Goal: Information Seeking & Learning: Learn about a topic

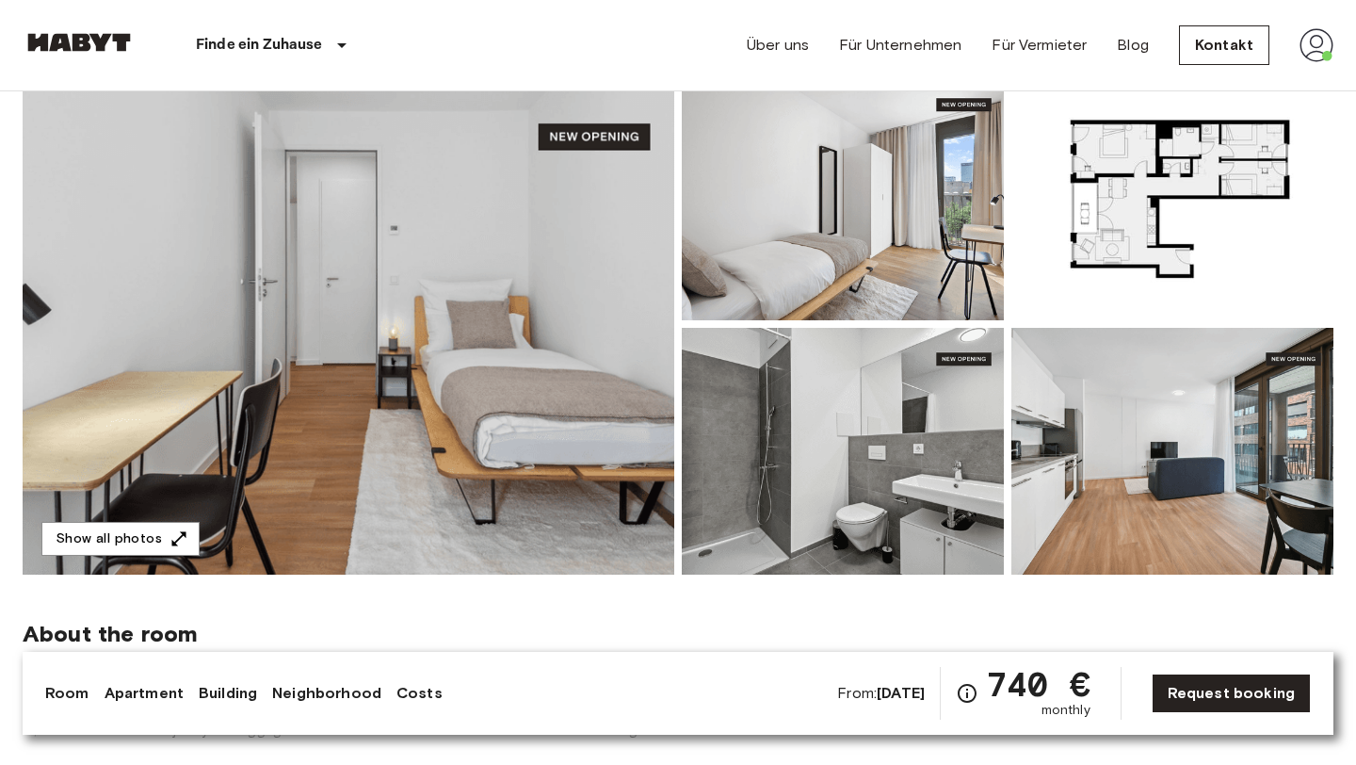
scroll to position [170, 0]
click at [170, 544] on icon "button" at bounding box center [179, 537] width 19 height 19
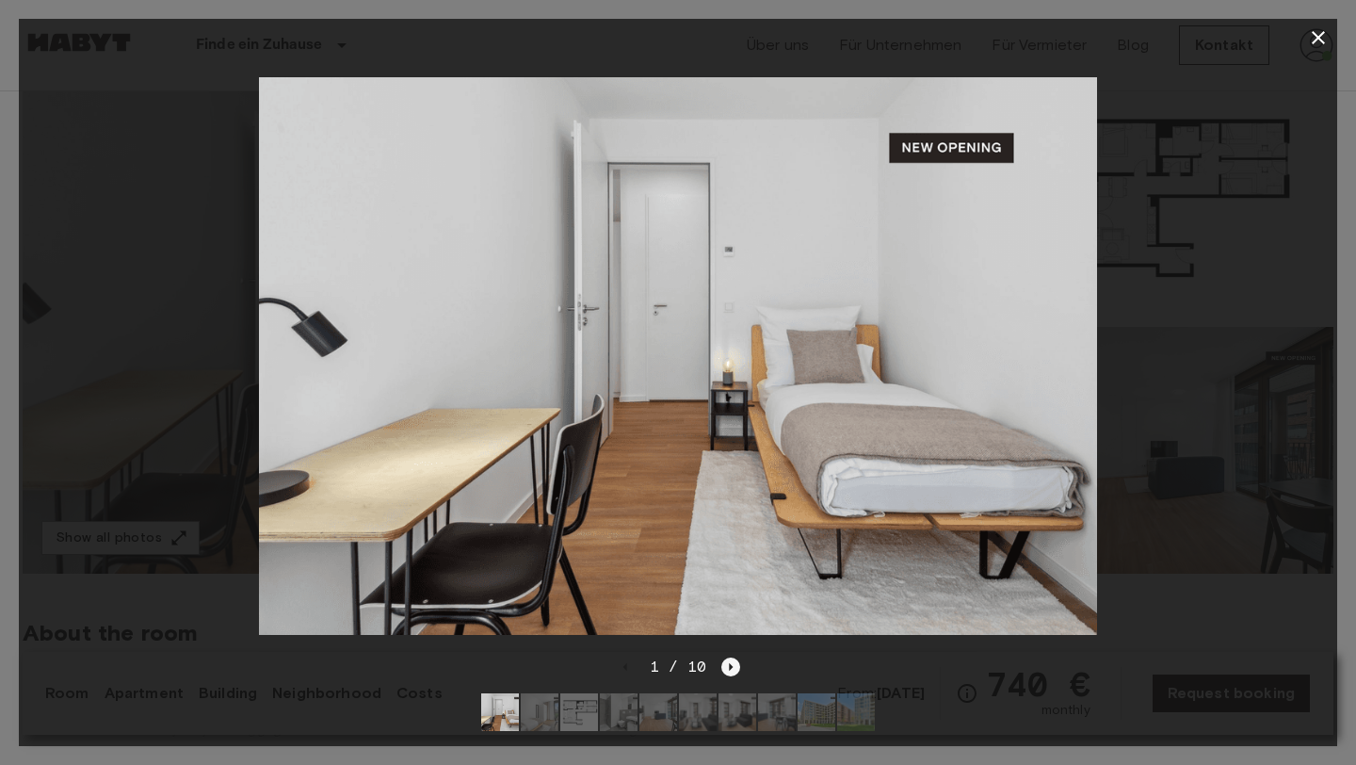
click at [734, 666] on icon "Next image" at bounding box center [730, 666] width 19 height 19
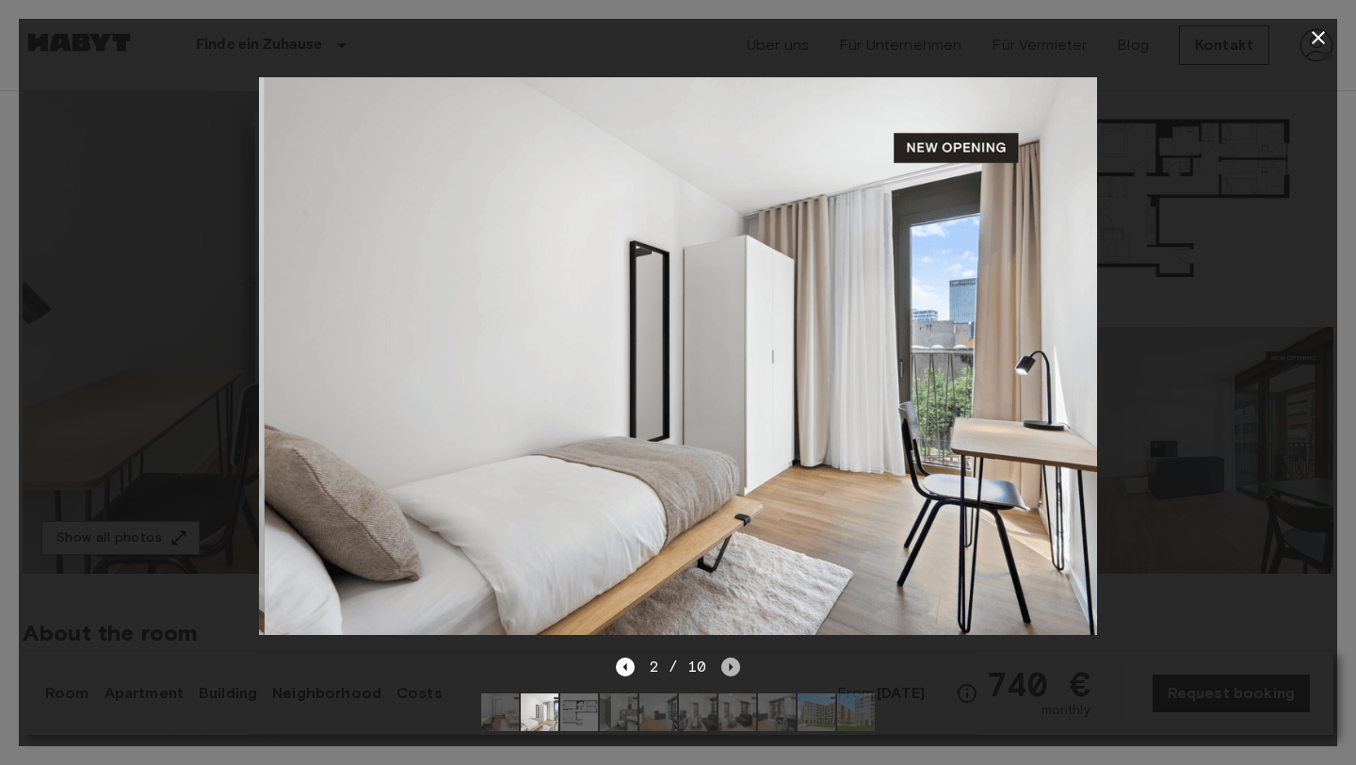
click at [734, 666] on icon "Next image" at bounding box center [730, 666] width 19 height 19
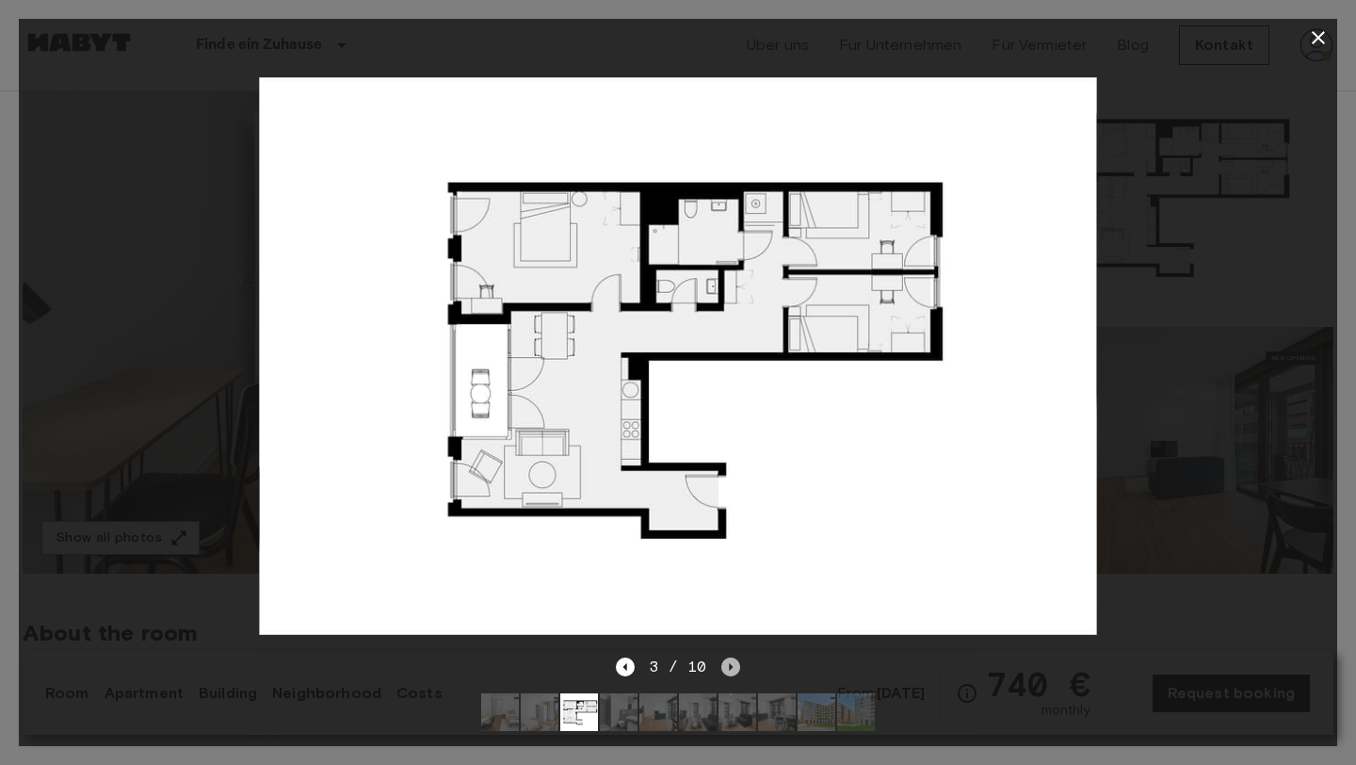
click at [734, 666] on icon "Next image" at bounding box center [730, 666] width 19 height 19
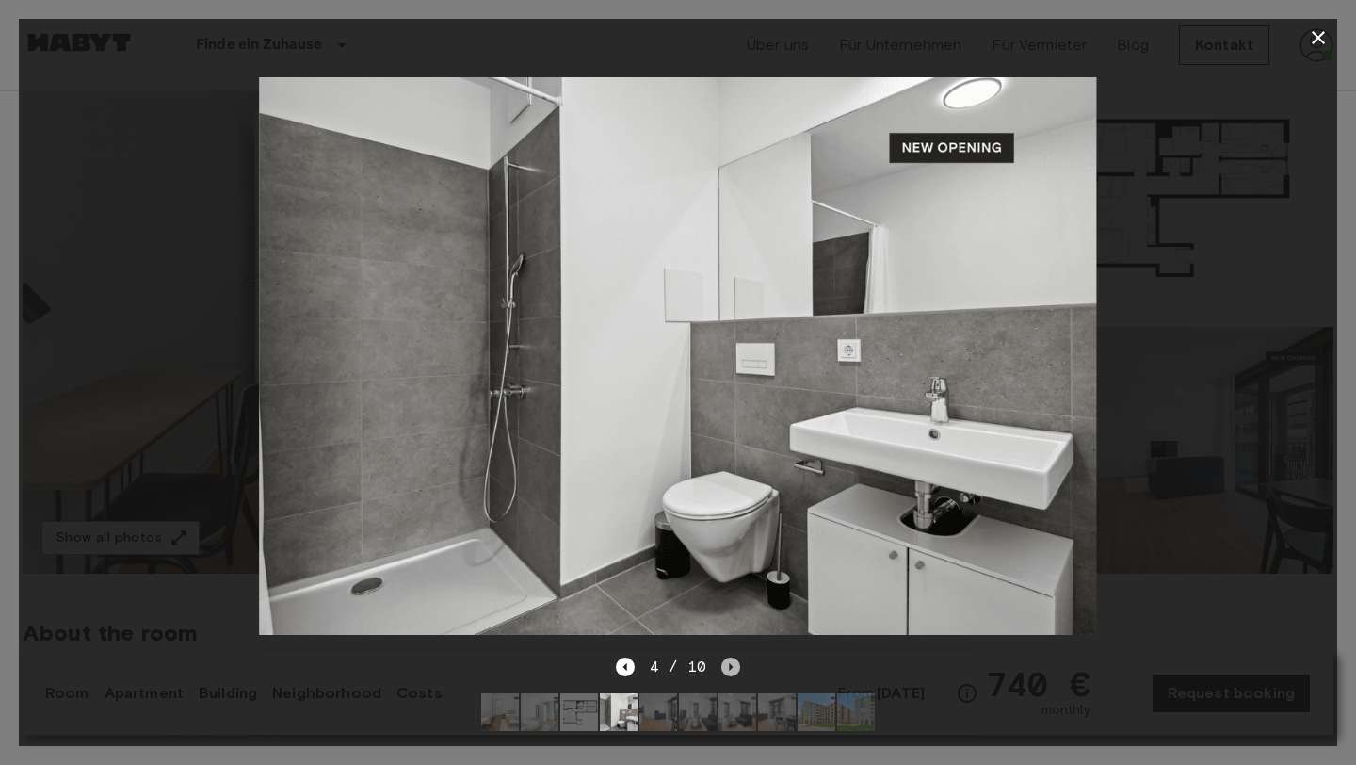
click at [734, 666] on icon "Next image" at bounding box center [730, 666] width 19 height 19
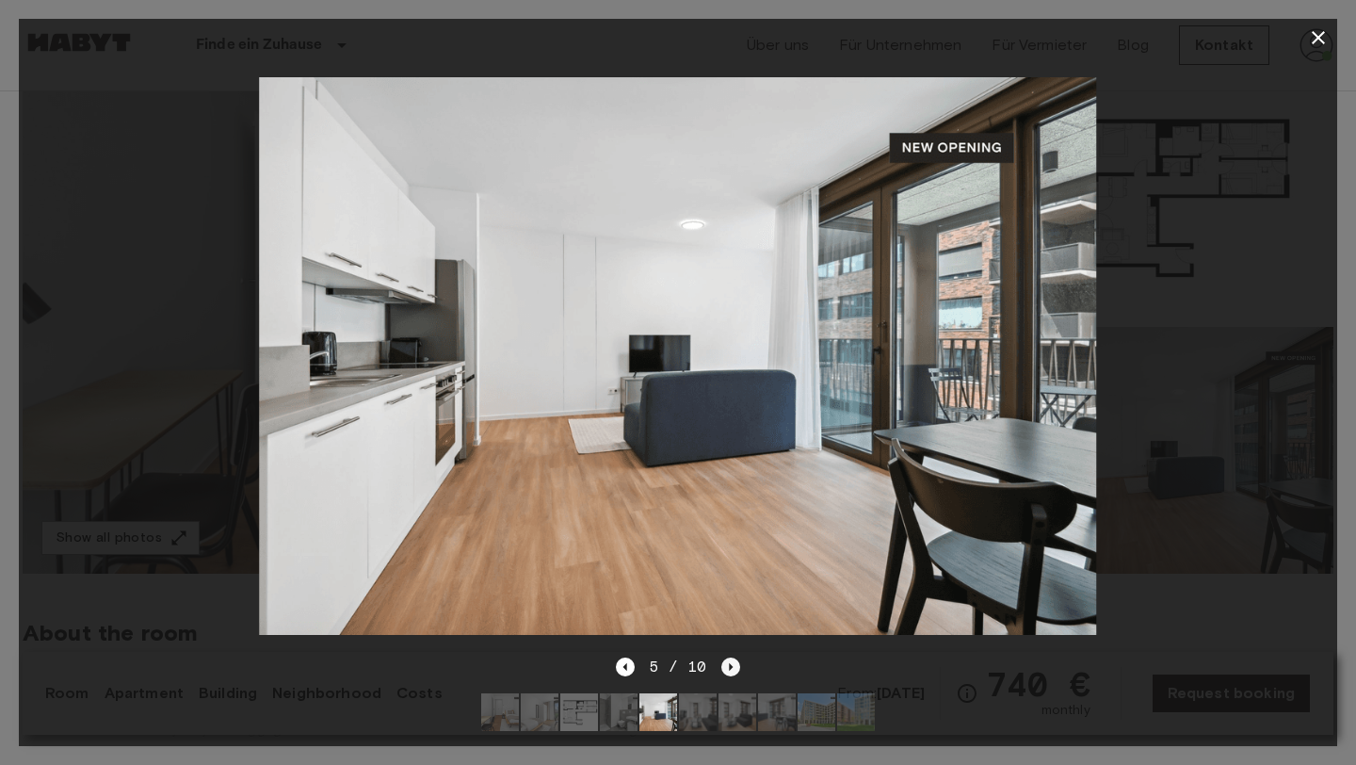
click at [734, 666] on icon "Next image" at bounding box center [730, 666] width 19 height 19
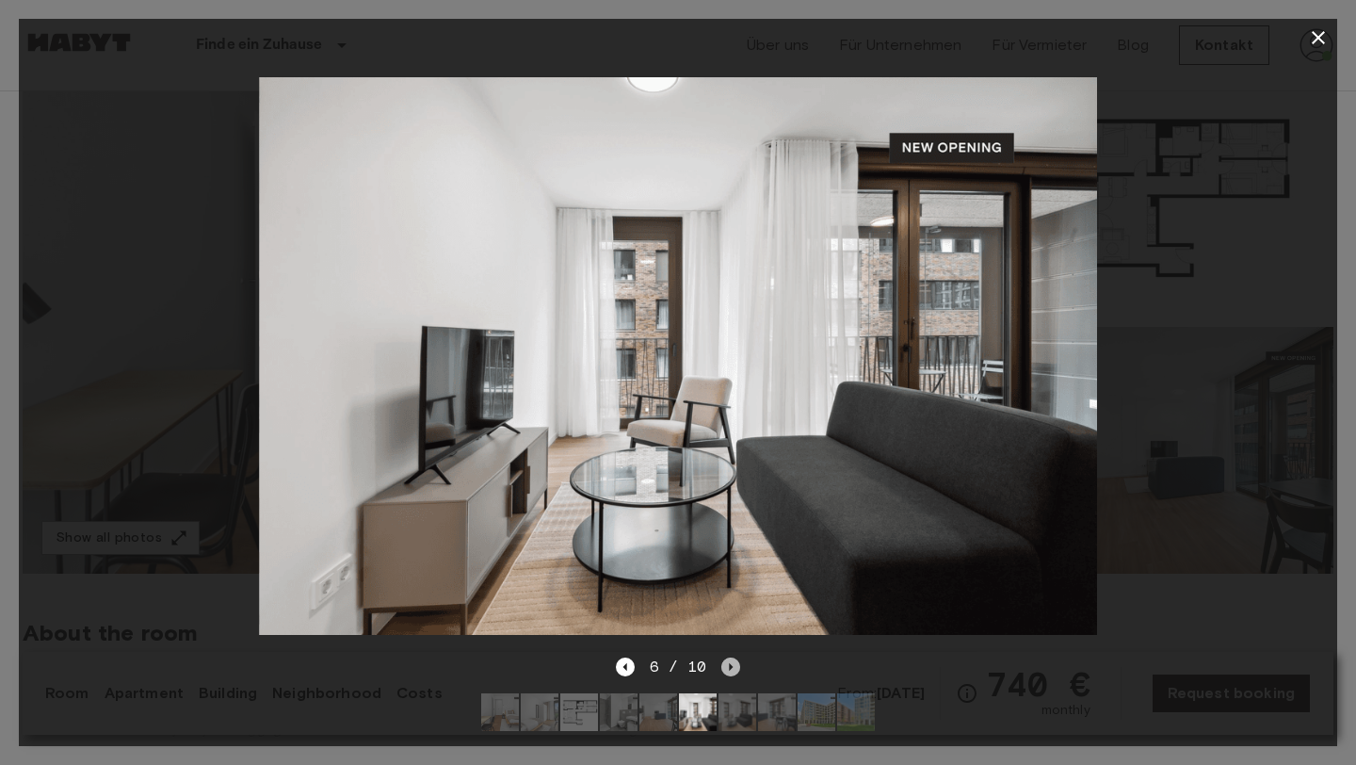
click at [734, 666] on icon "Next image" at bounding box center [730, 666] width 19 height 19
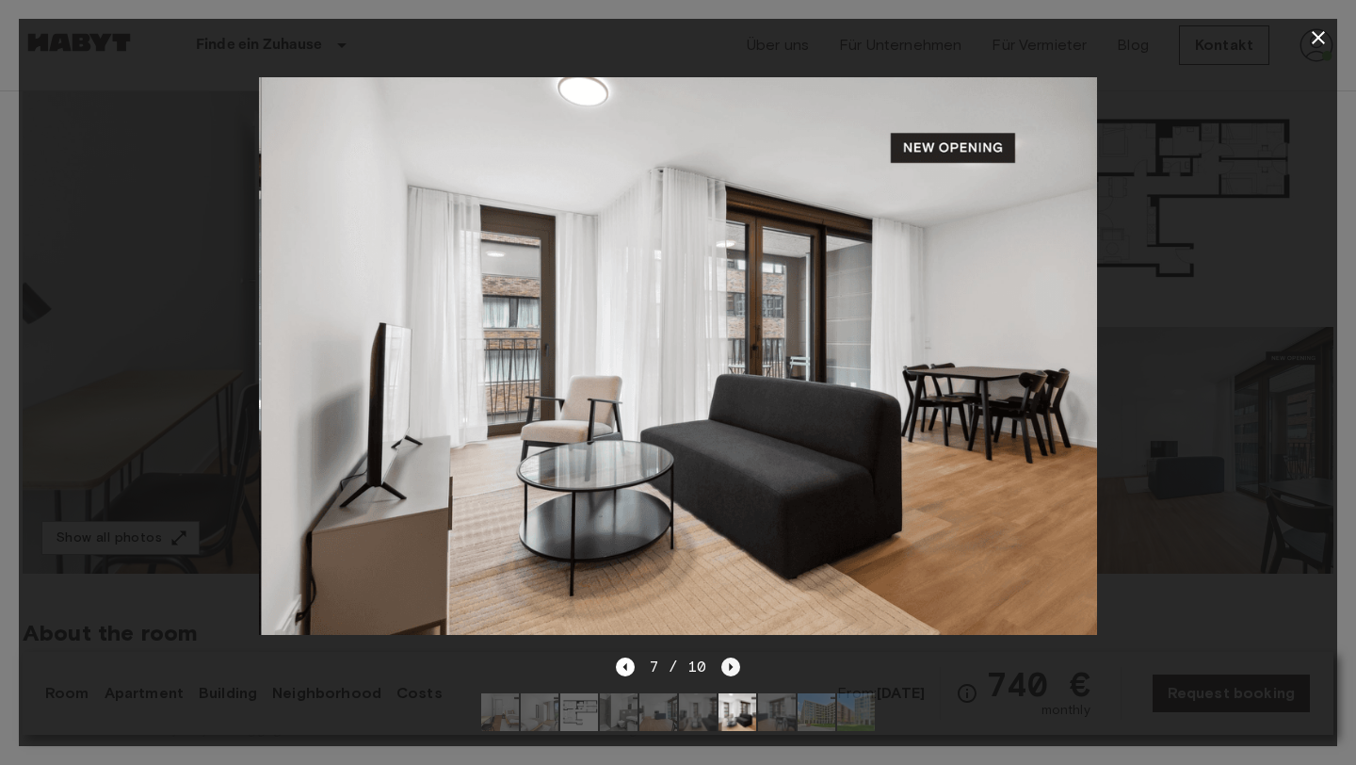
click at [734, 666] on icon "Next image" at bounding box center [730, 666] width 19 height 19
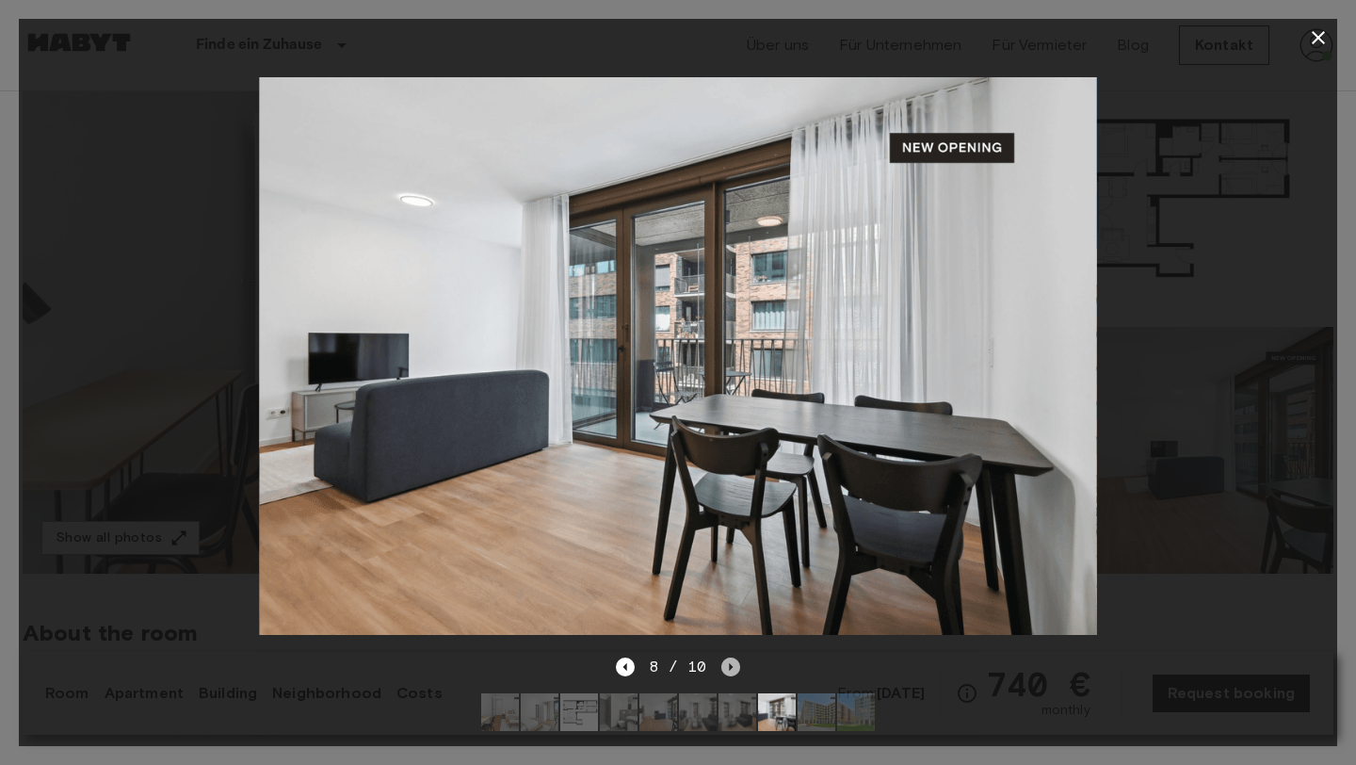
click at [734, 666] on icon "Next image" at bounding box center [730, 666] width 19 height 19
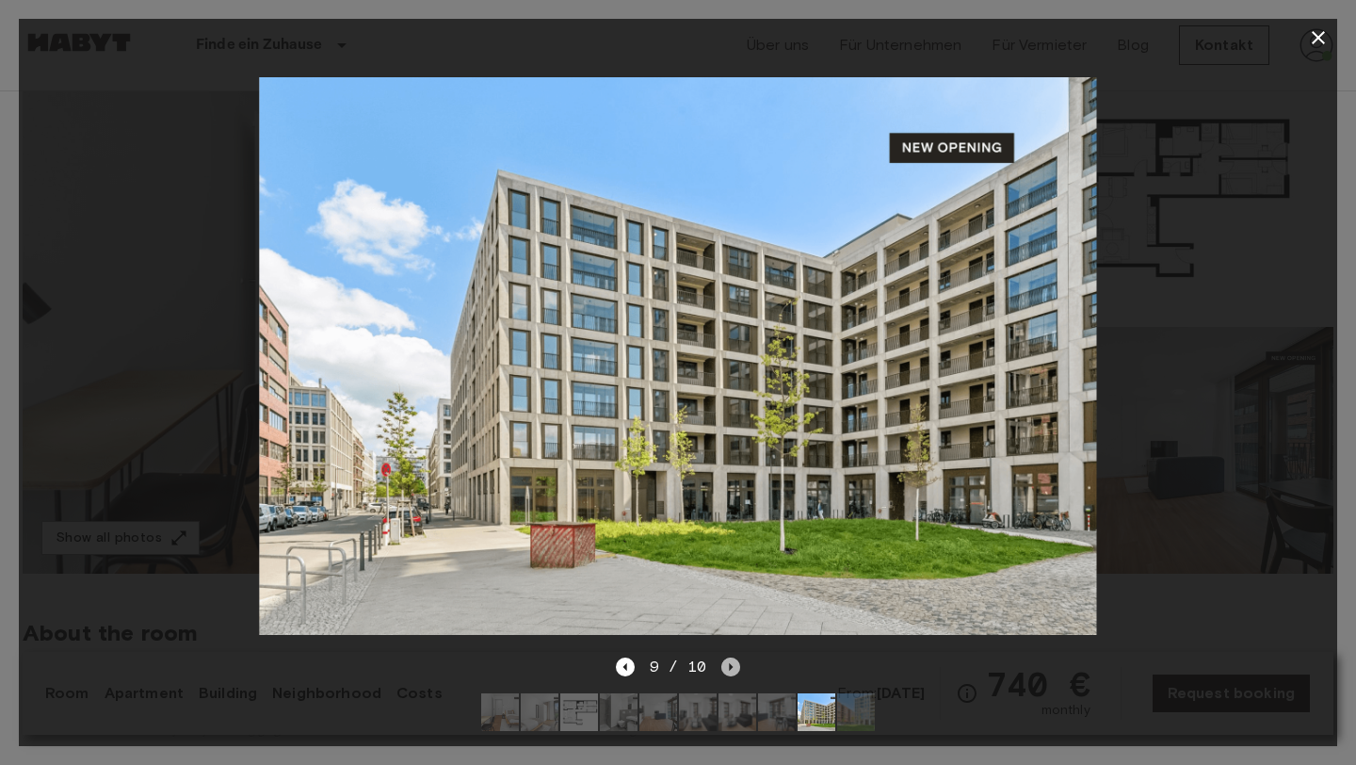
click at [734, 666] on icon "Next image" at bounding box center [730, 666] width 19 height 19
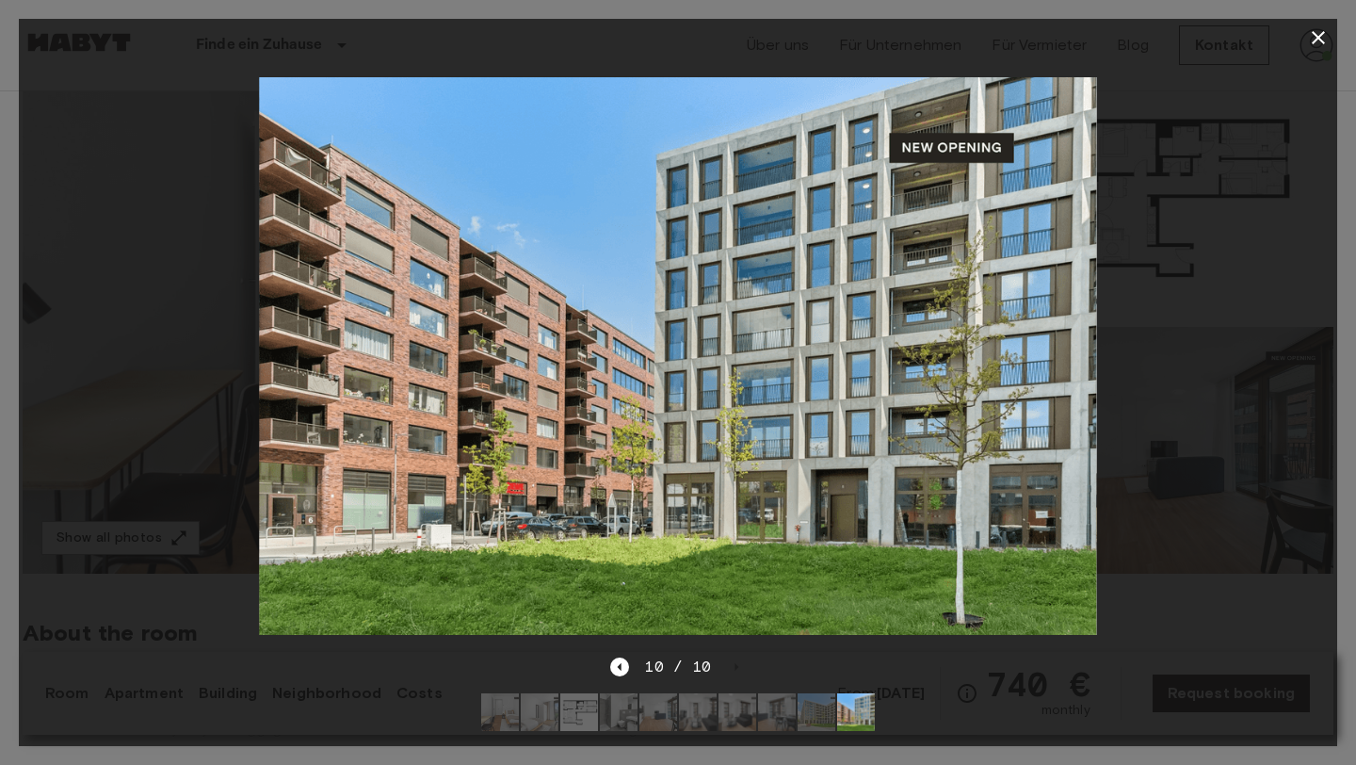
click at [1322, 42] on icon "button" at bounding box center [1318, 37] width 13 height 13
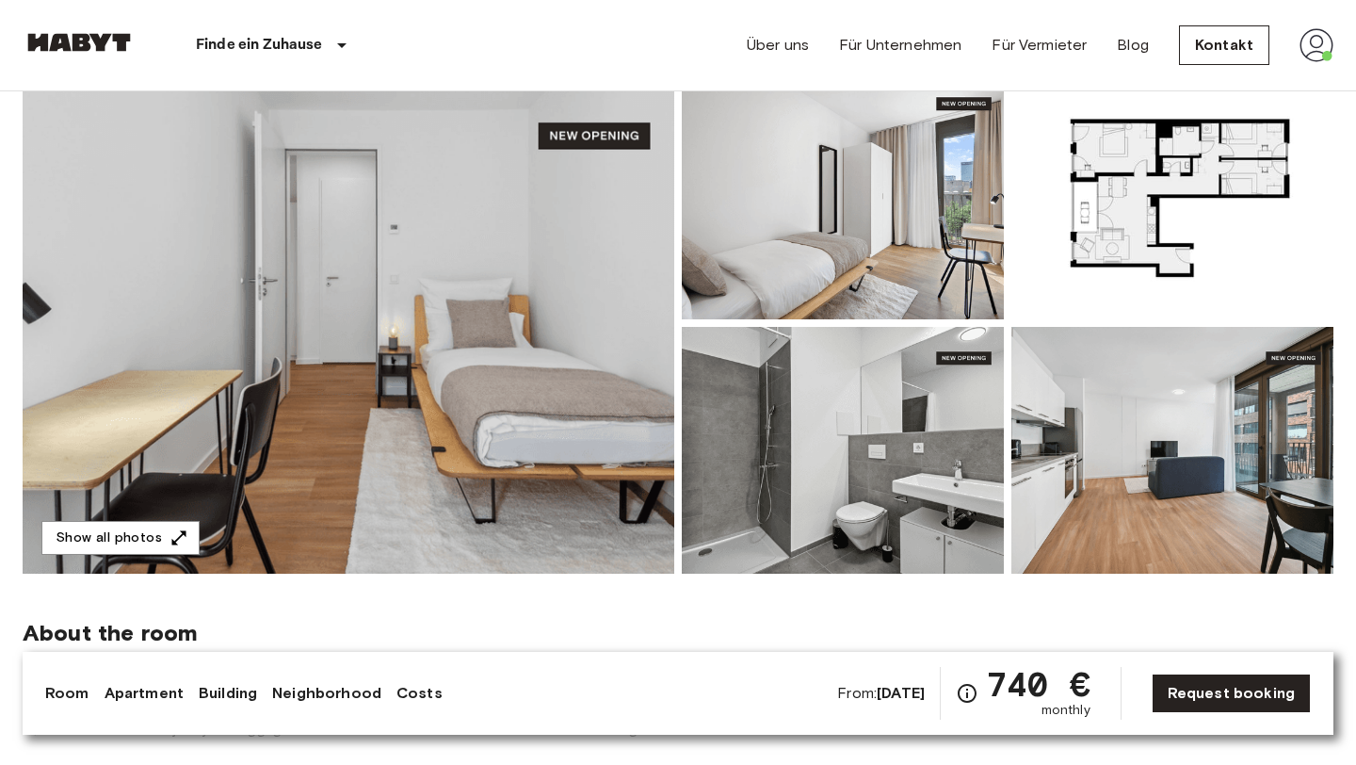
click at [1156, 214] on img at bounding box center [1172, 196] width 322 height 247
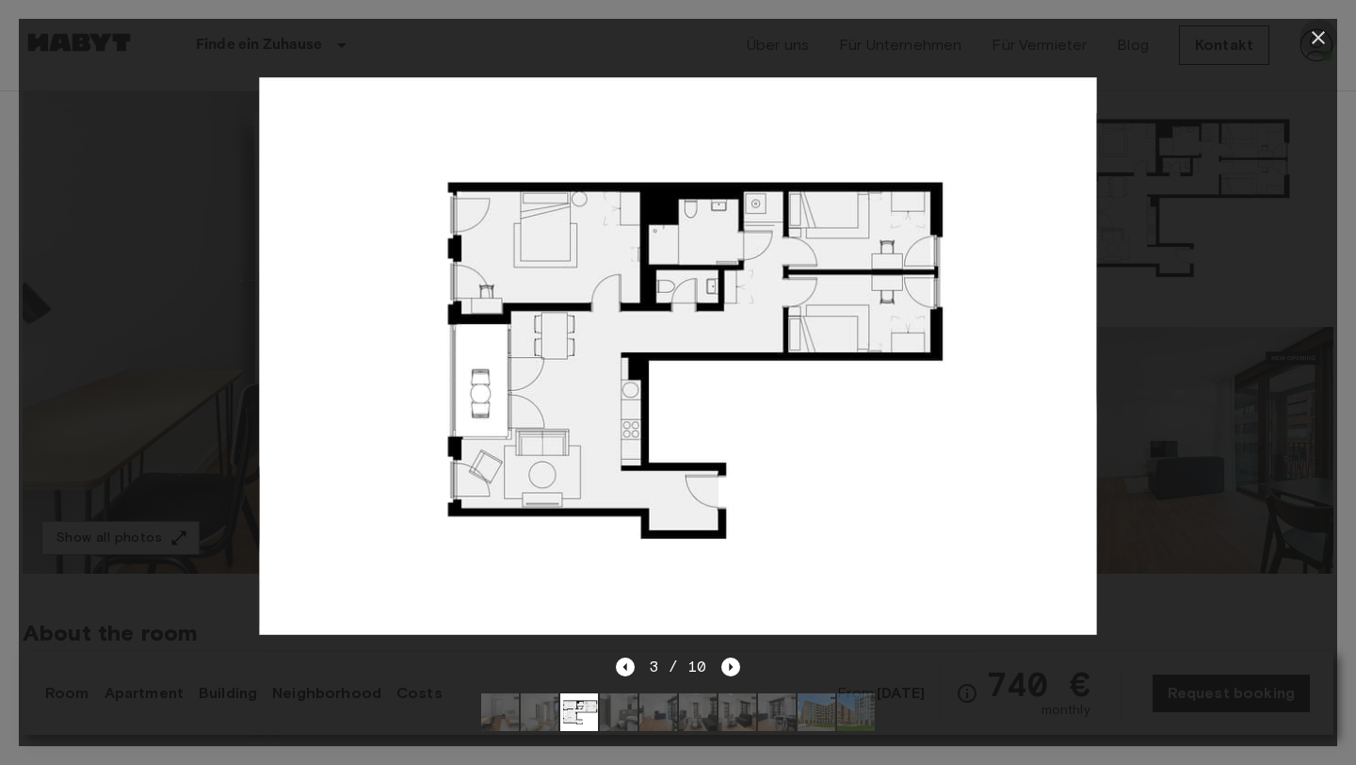
click at [1318, 39] on icon "button" at bounding box center [1318, 37] width 13 height 13
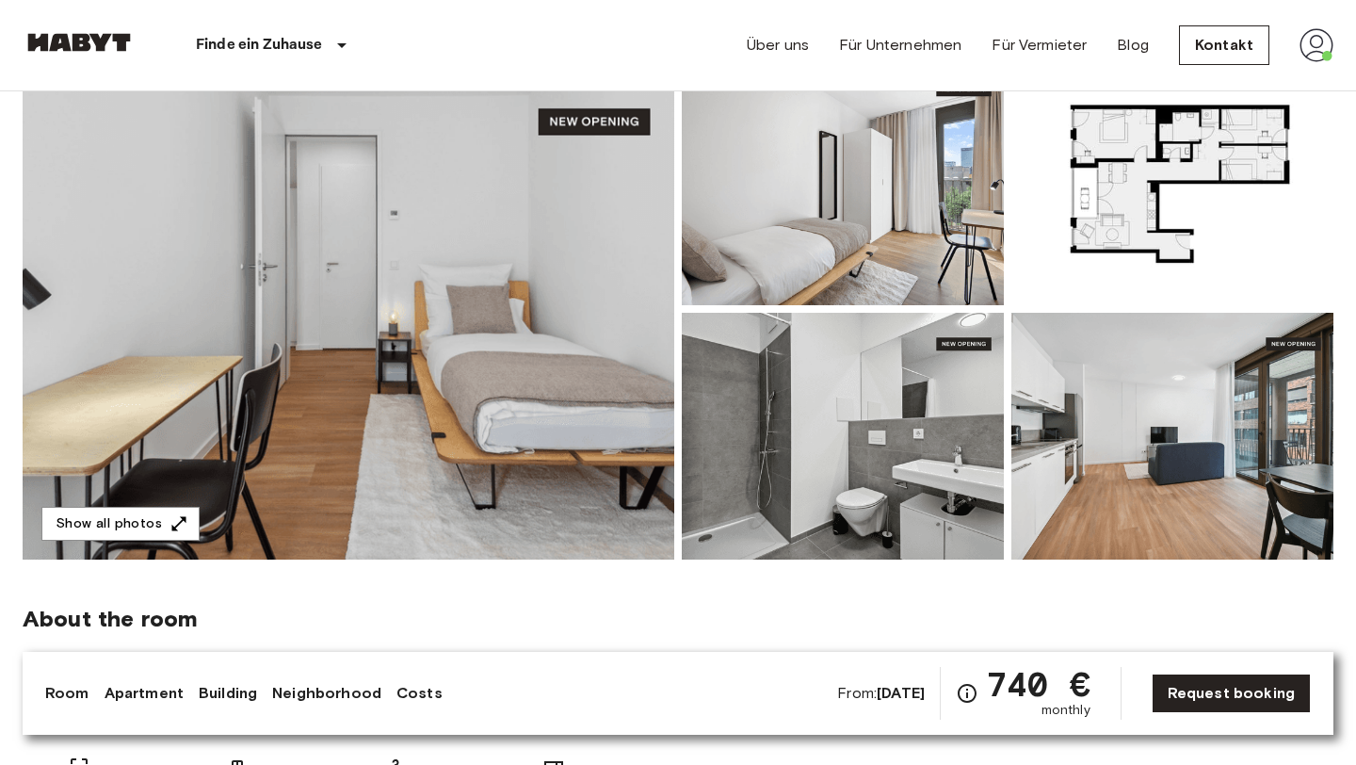
scroll to position [0, 0]
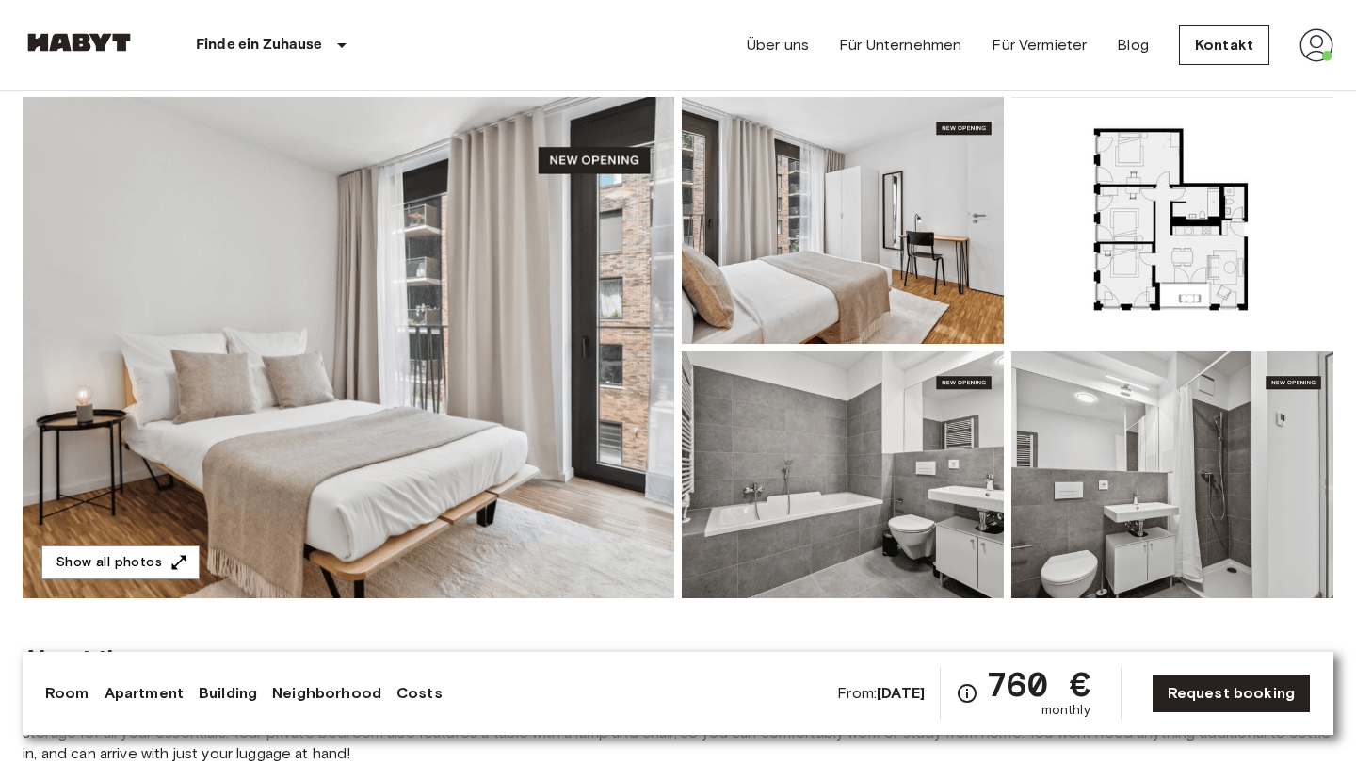
scroll to position [173, 0]
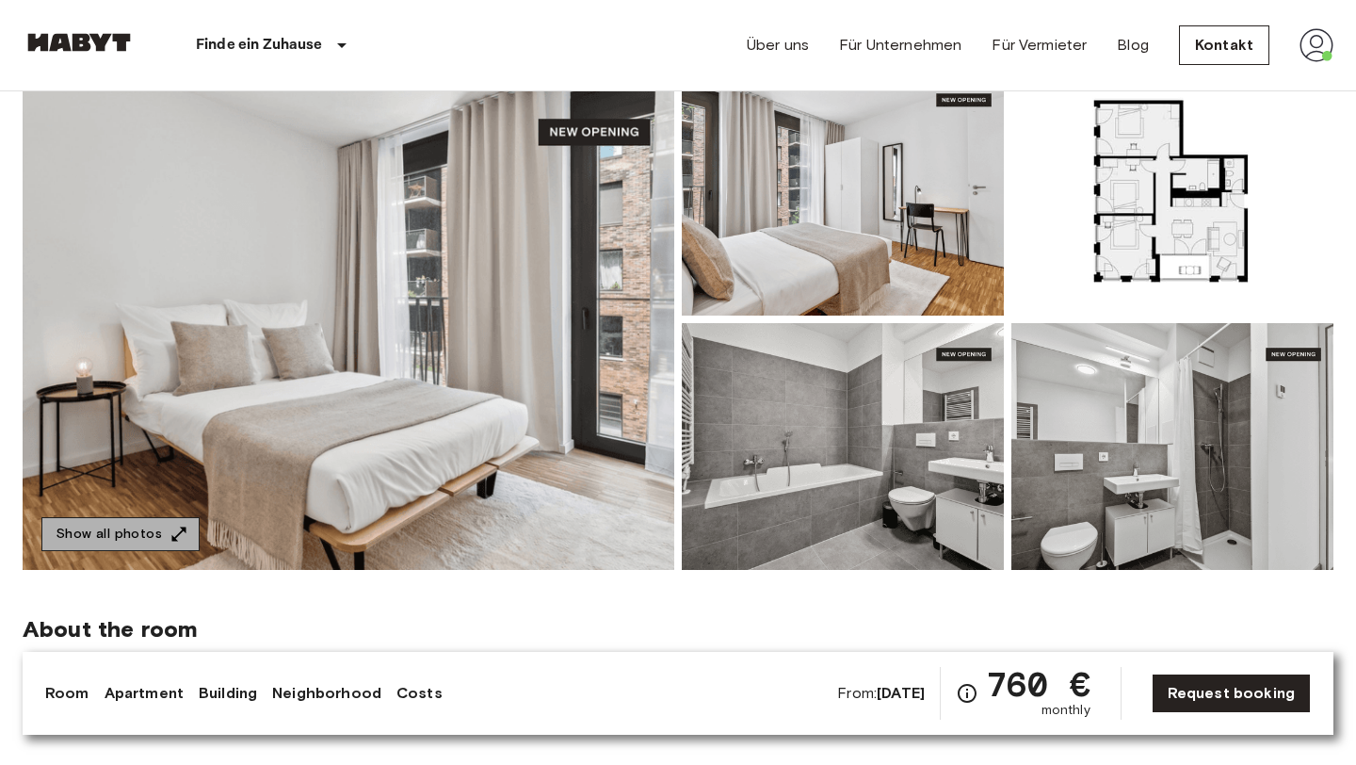
click at [173, 523] on button "Show all photos" at bounding box center [120, 534] width 158 height 35
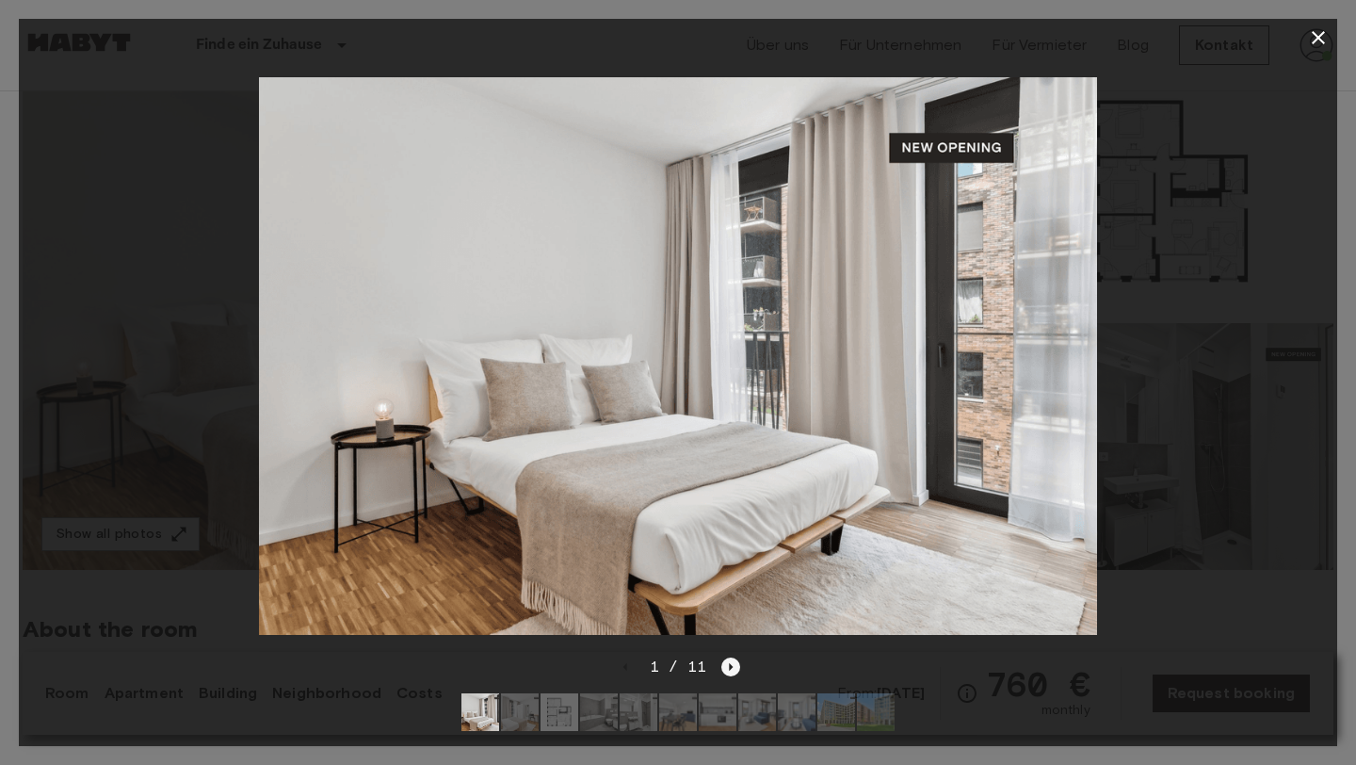
click at [735, 668] on icon "Next image" at bounding box center [730, 666] width 19 height 19
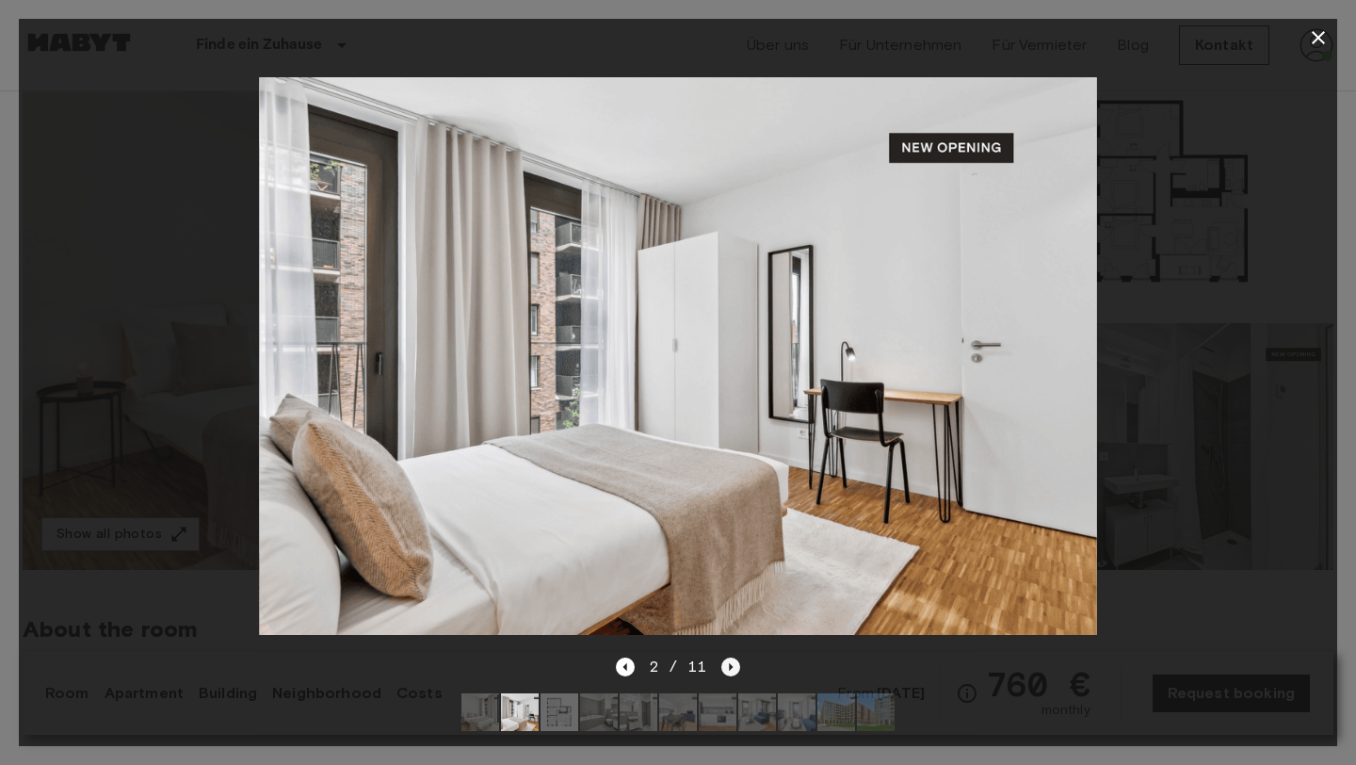
click at [735, 668] on icon "Next image" at bounding box center [730, 666] width 19 height 19
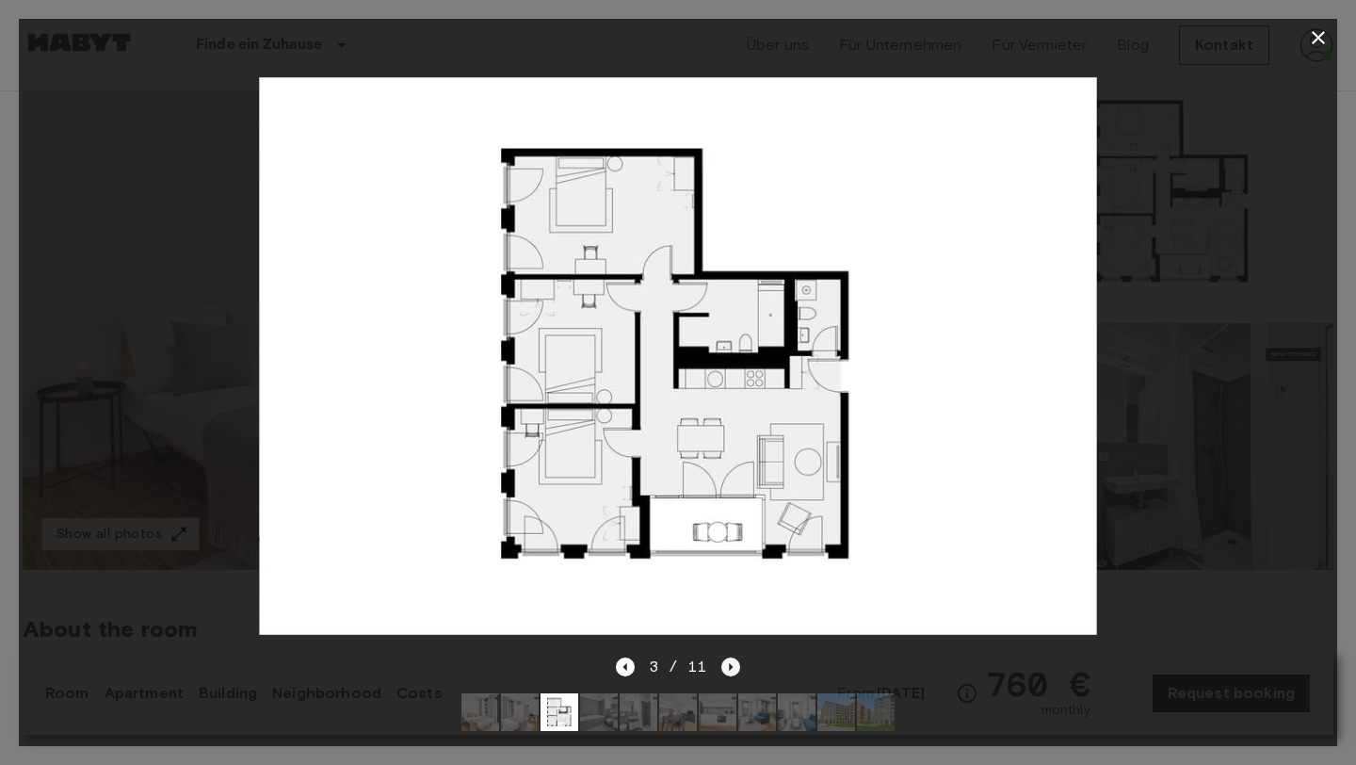
click at [735, 668] on icon "Next image" at bounding box center [730, 666] width 19 height 19
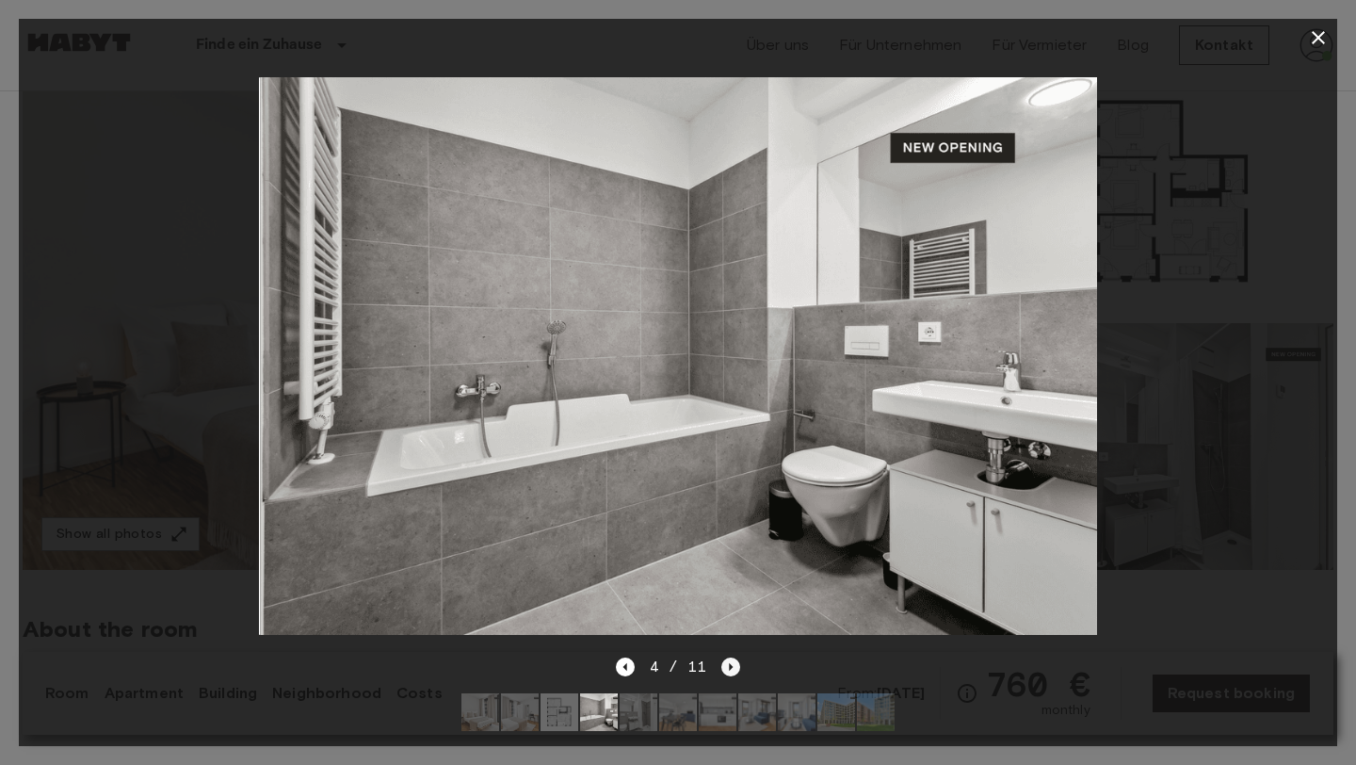
click at [735, 668] on icon "Next image" at bounding box center [730, 666] width 19 height 19
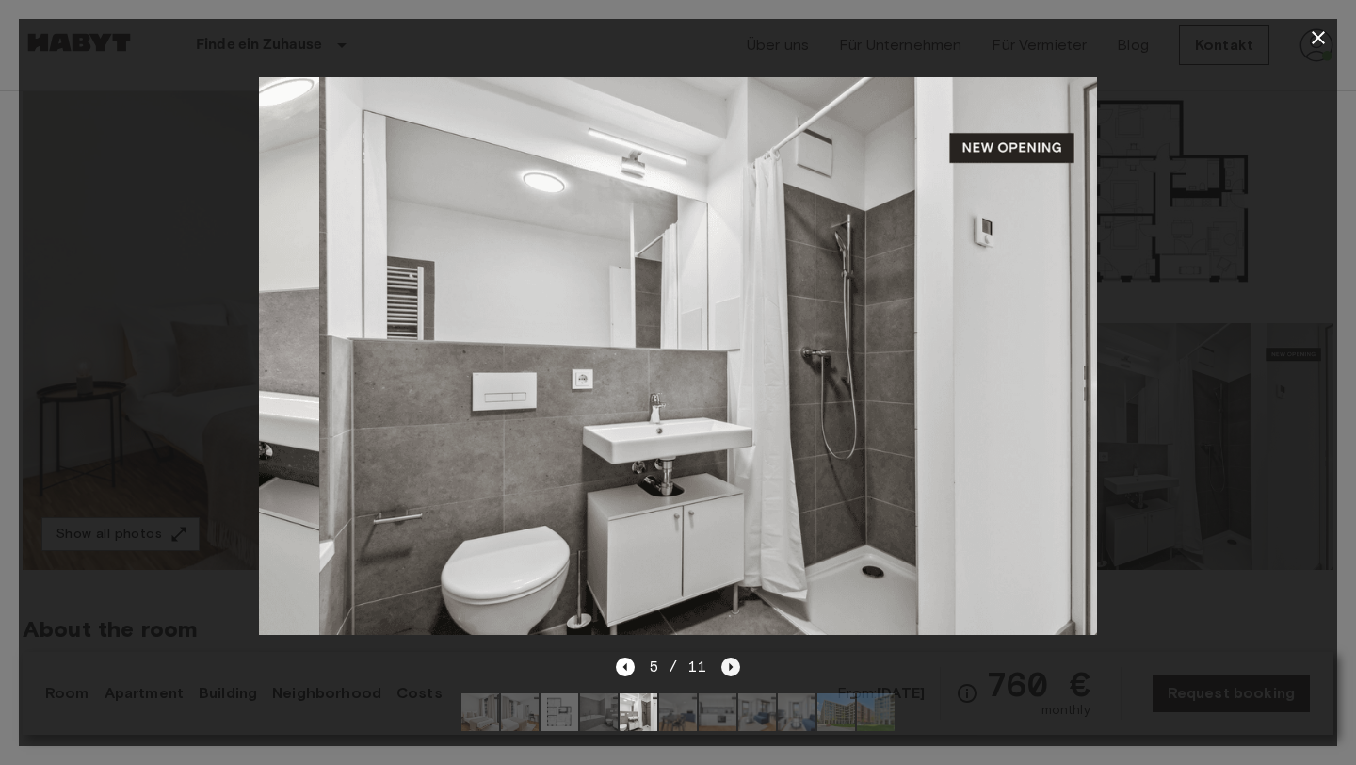
click at [735, 668] on icon "Next image" at bounding box center [730, 666] width 19 height 19
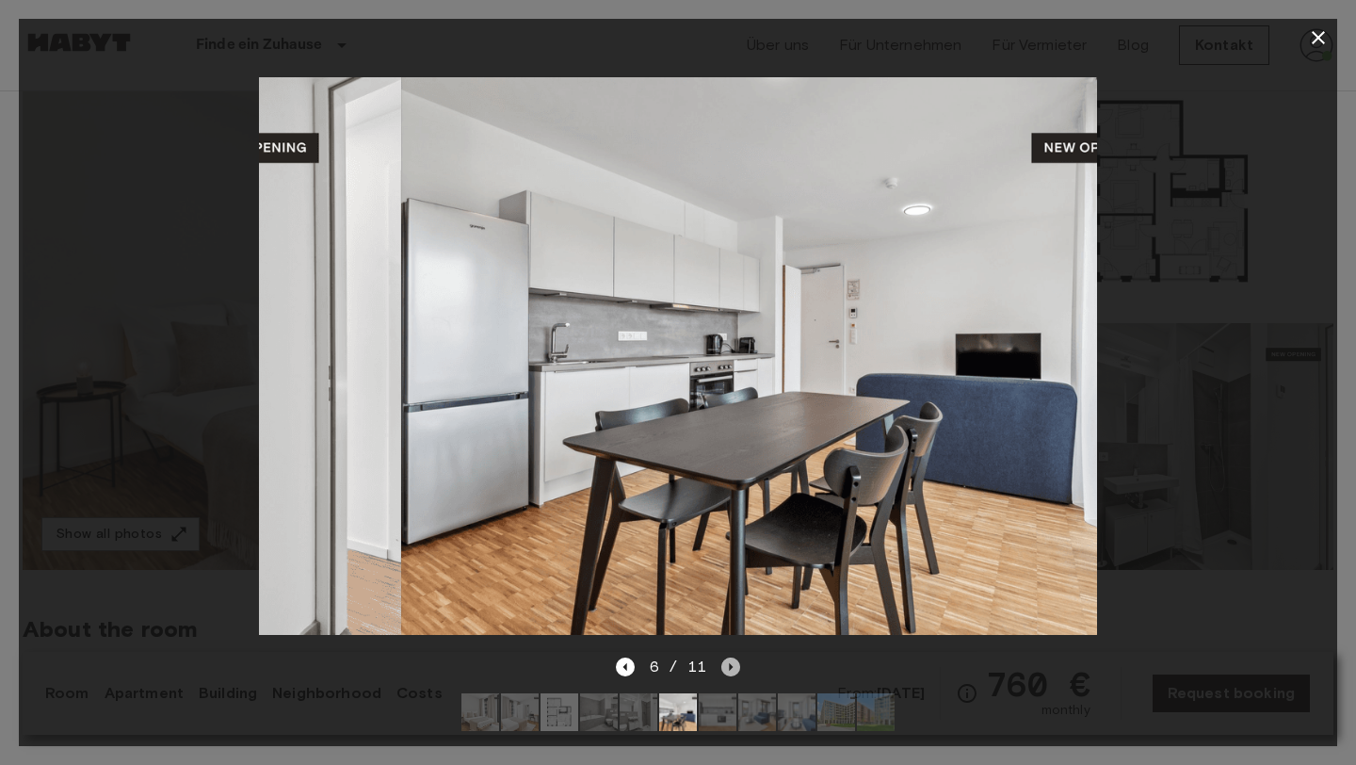
click at [735, 668] on icon "Next image" at bounding box center [730, 666] width 19 height 19
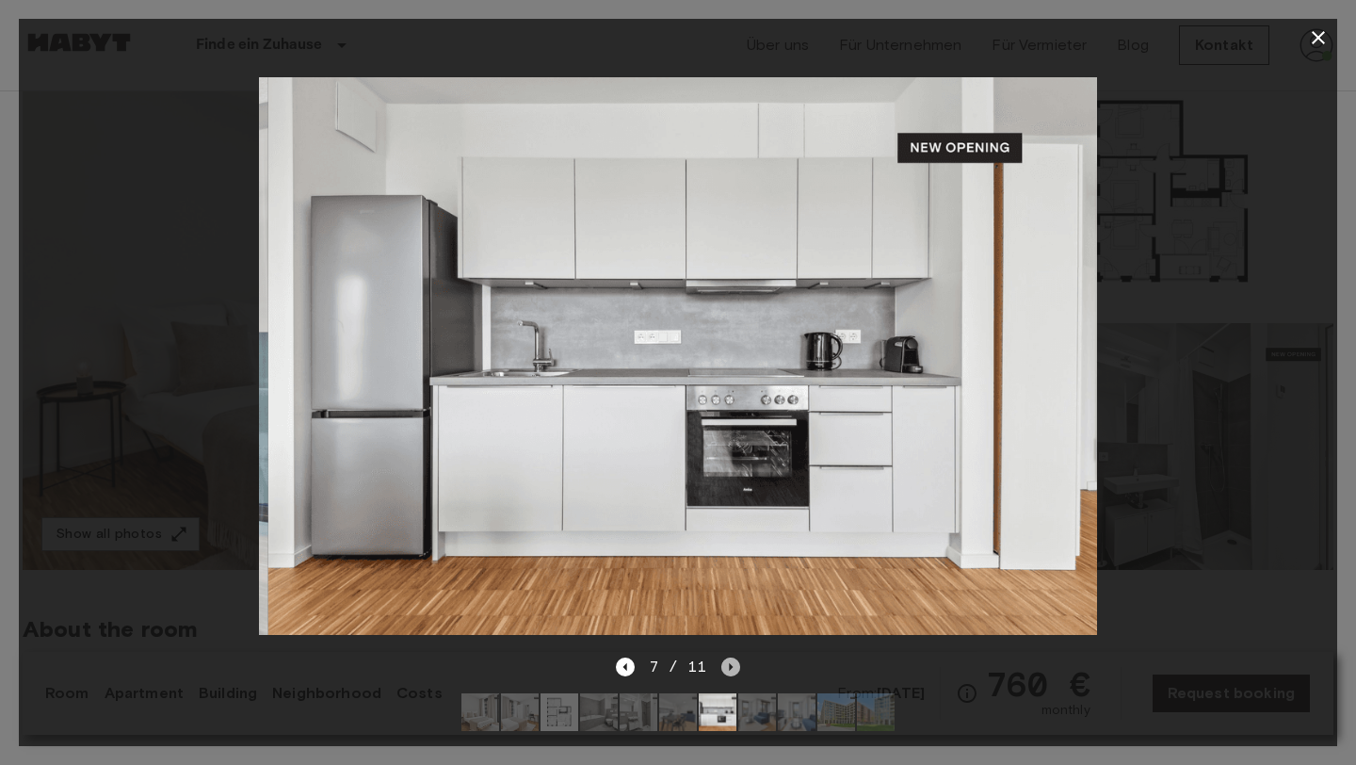
click at [735, 668] on icon "Next image" at bounding box center [730, 666] width 19 height 19
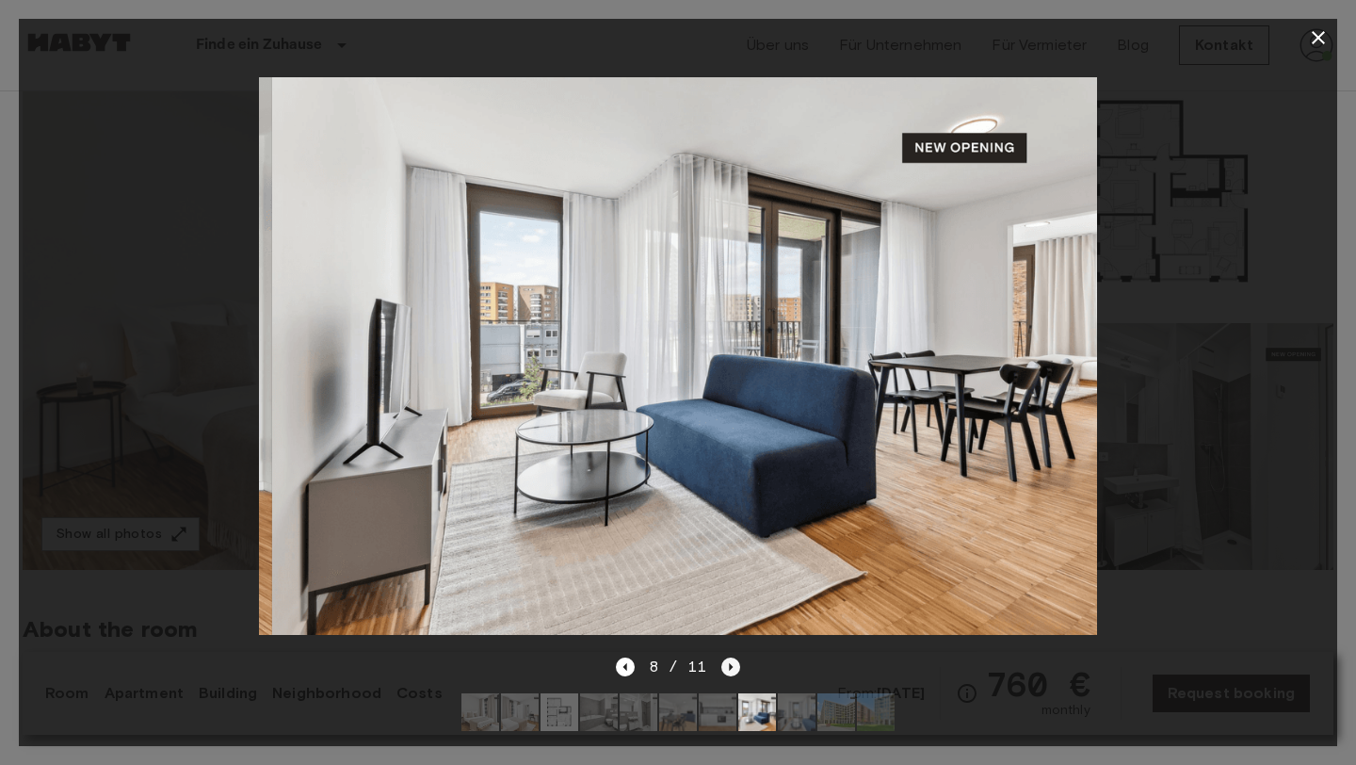
click at [735, 668] on icon "Next image" at bounding box center [730, 666] width 19 height 19
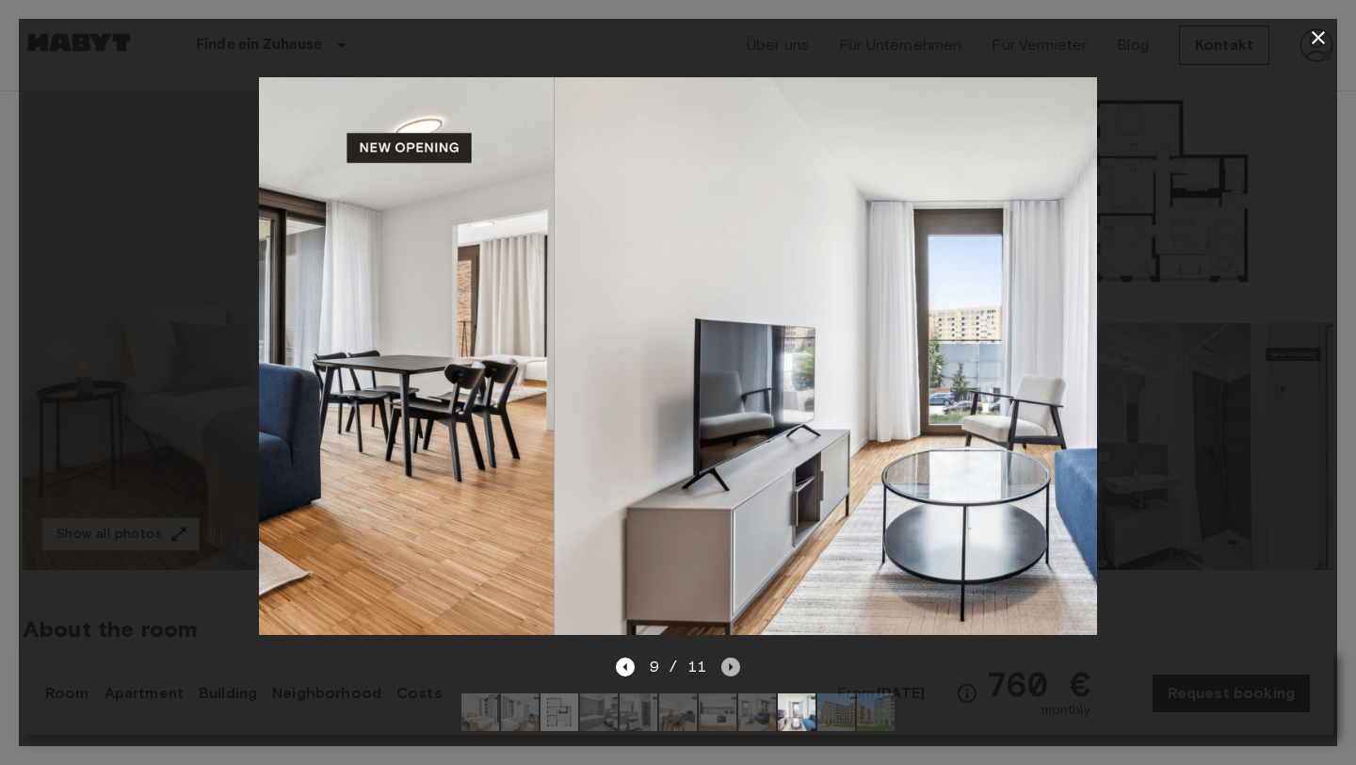
click at [735, 668] on icon "Next image" at bounding box center [730, 666] width 19 height 19
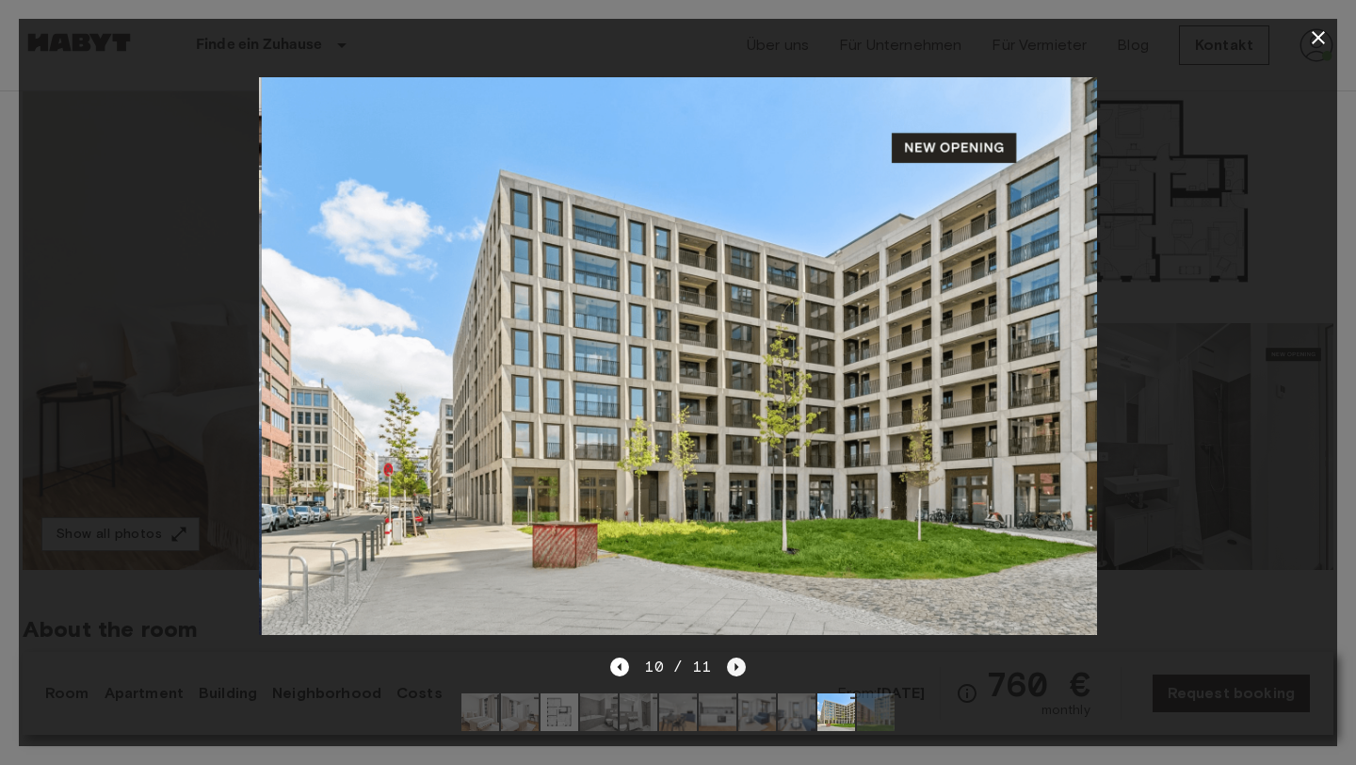
click at [735, 668] on icon "Next image" at bounding box center [737, 667] width 4 height 8
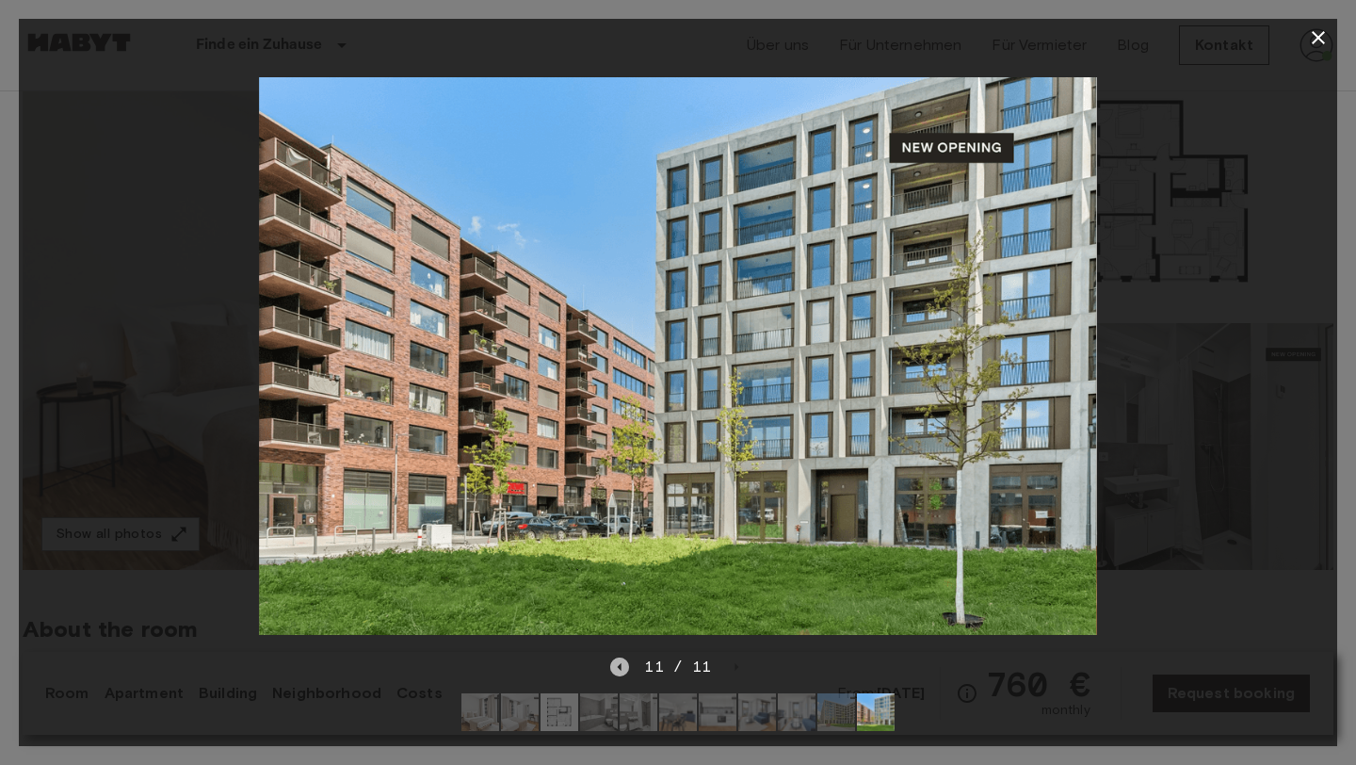
click at [625, 663] on icon "Previous image" at bounding box center [619, 666] width 19 height 19
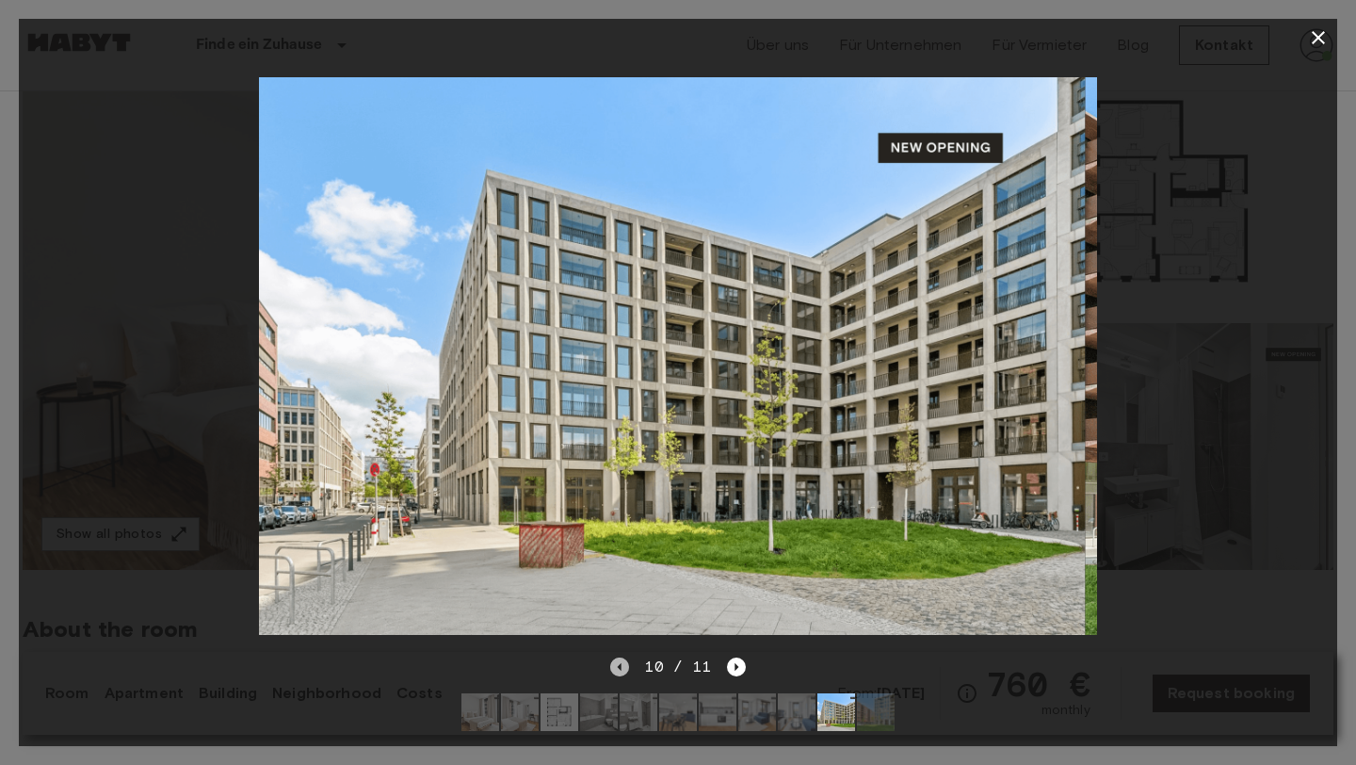
click at [625, 663] on icon "Previous image" at bounding box center [619, 666] width 19 height 19
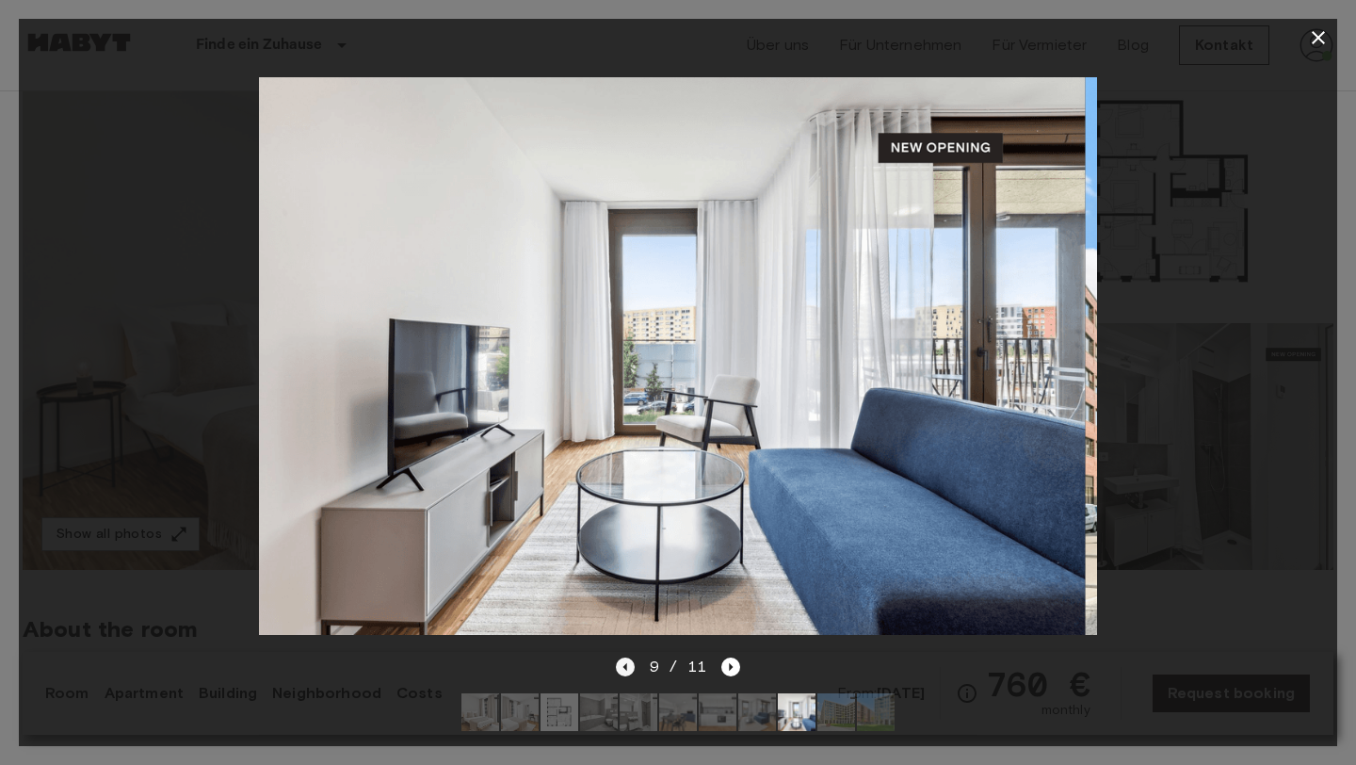
click at [625, 663] on icon "Previous image" at bounding box center [625, 666] width 19 height 19
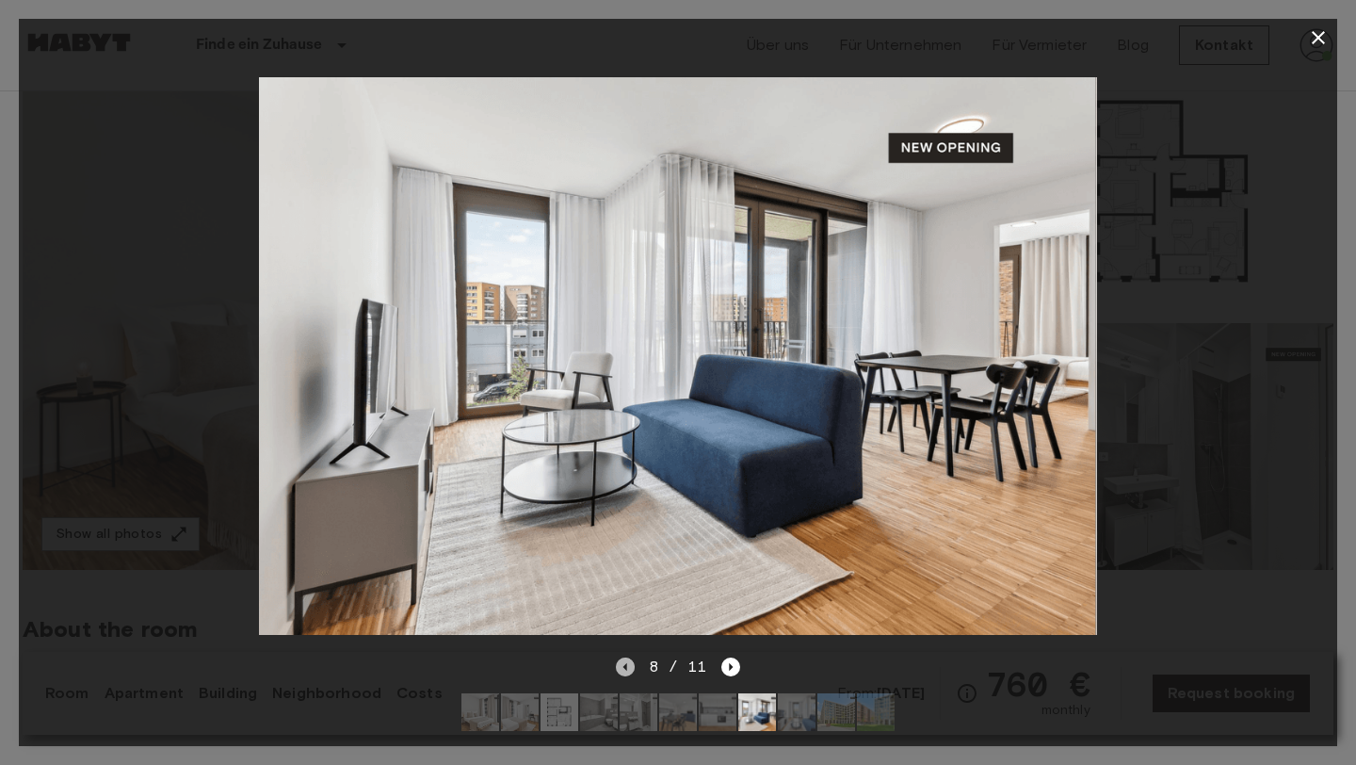
click at [625, 663] on icon "Previous image" at bounding box center [625, 666] width 19 height 19
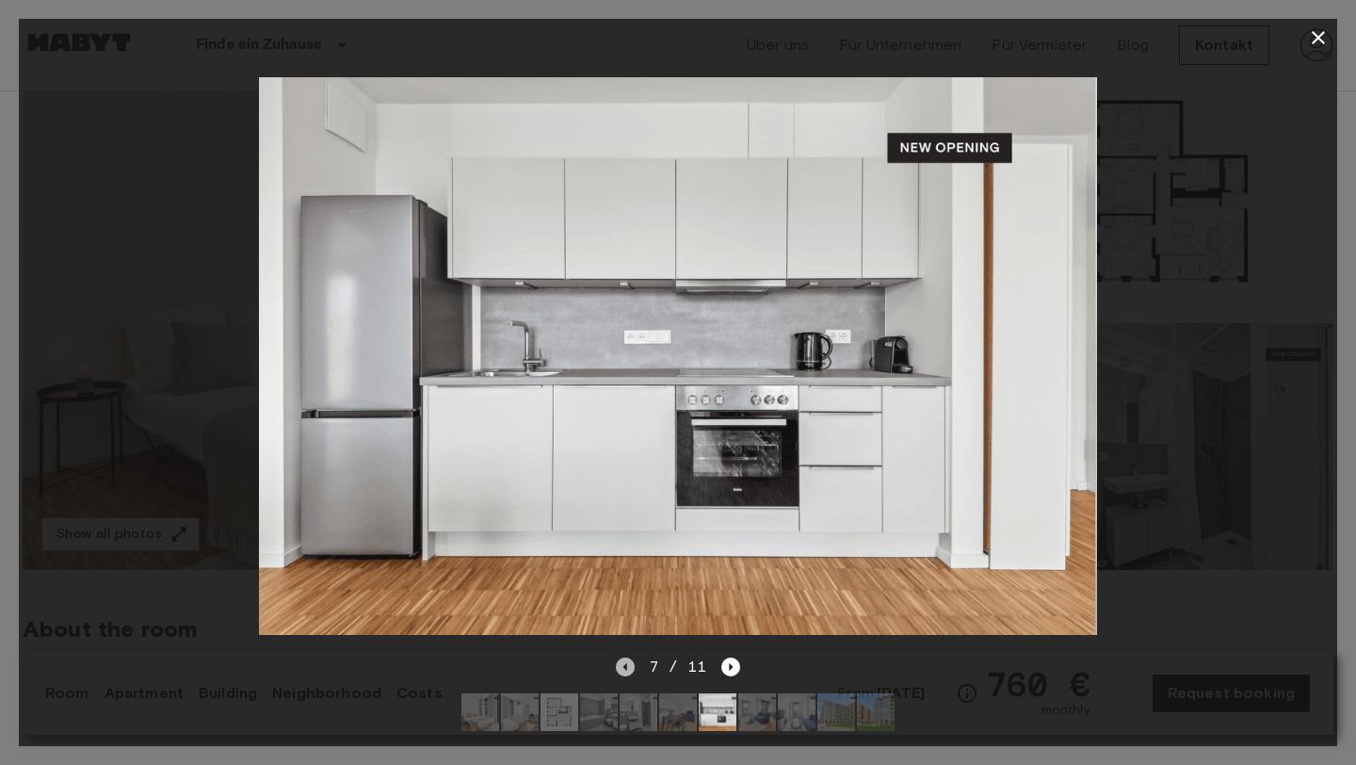
click at [625, 663] on icon "Previous image" at bounding box center [625, 666] width 19 height 19
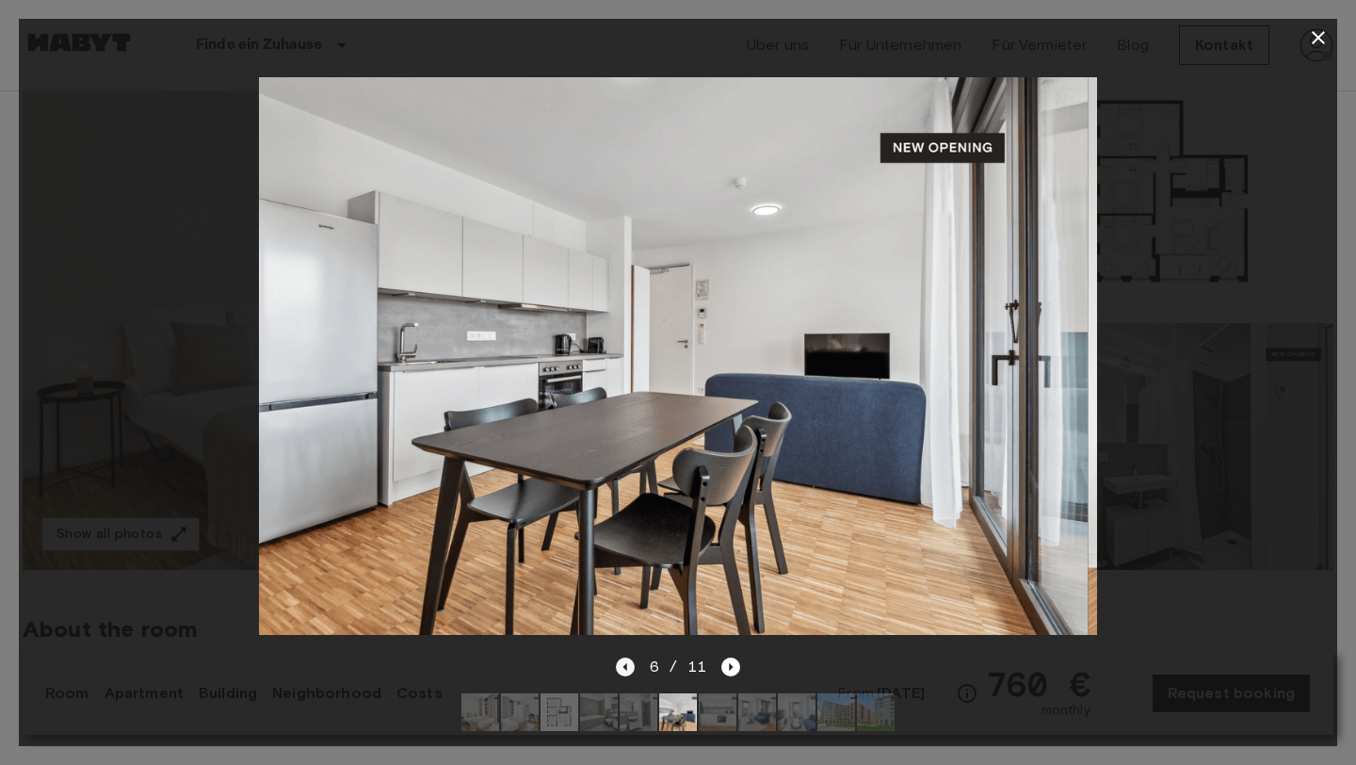
click at [625, 663] on icon "Previous image" at bounding box center [625, 666] width 19 height 19
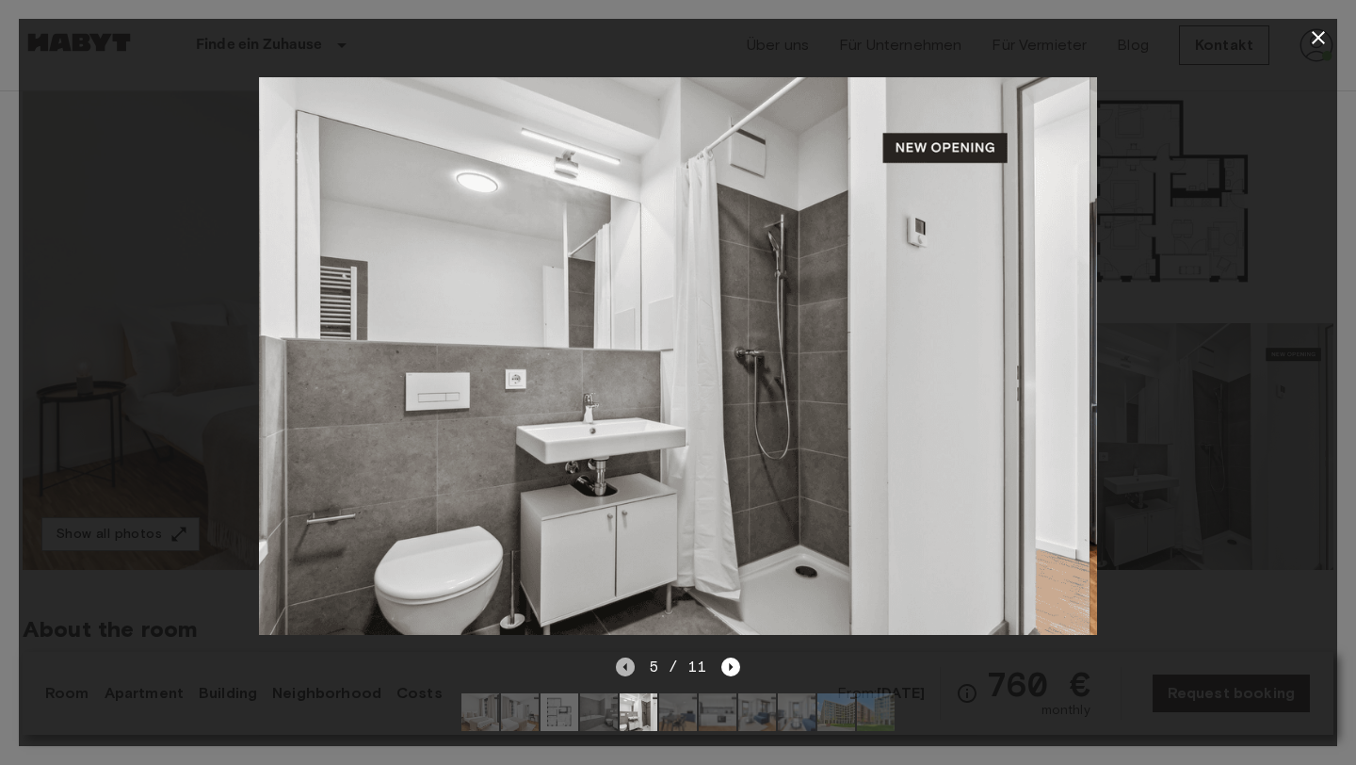
click at [625, 663] on icon "Previous image" at bounding box center [625, 666] width 19 height 19
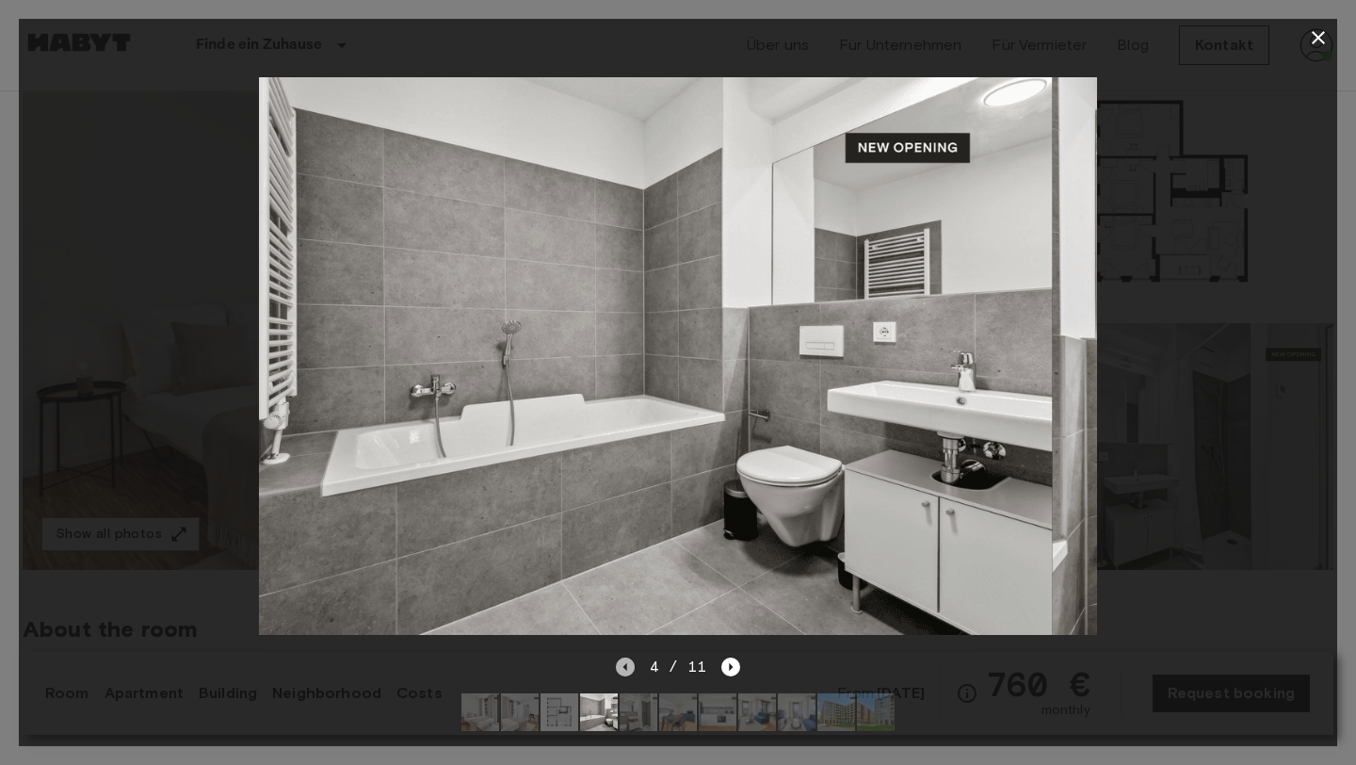
click at [625, 663] on icon "Previous image" at bounding box center [625, 666] width 19 height 19
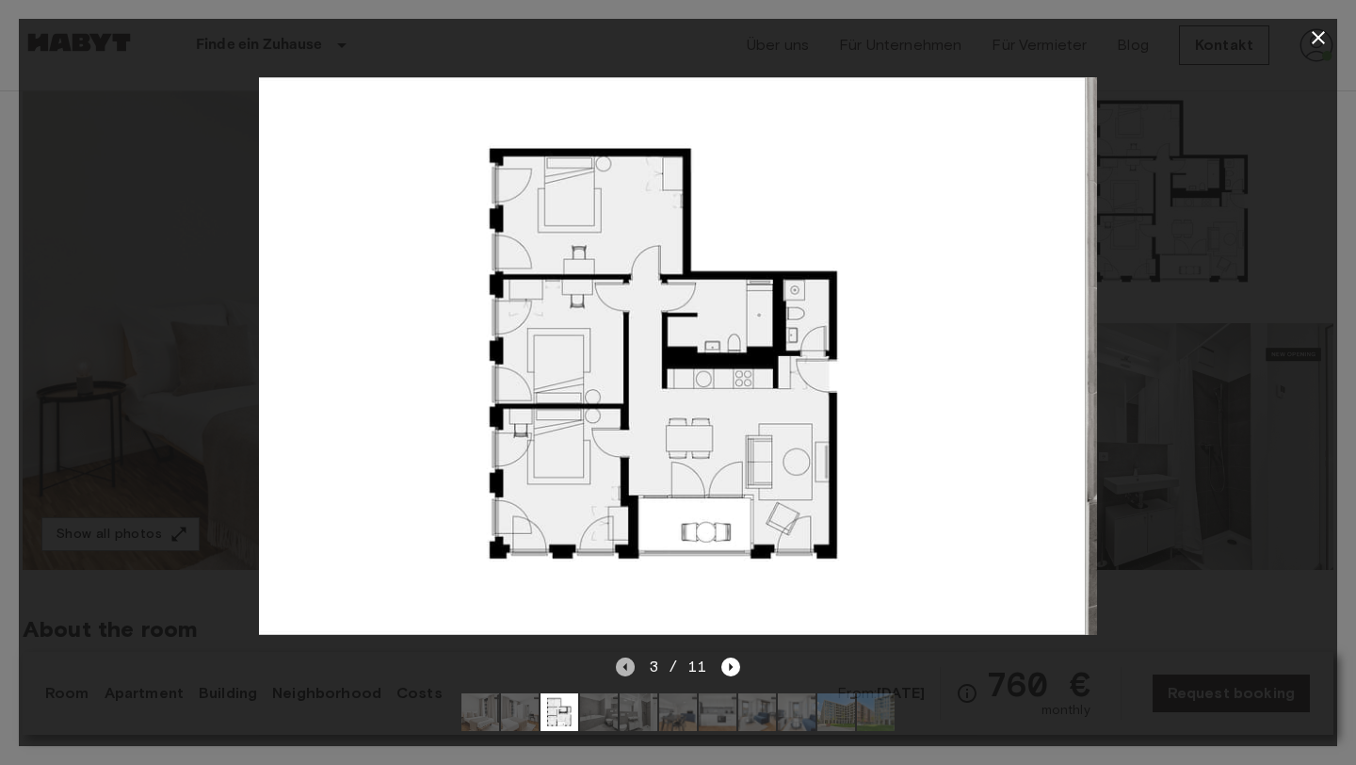
click at [625, 663] on icon "Previous image" at bounding box center [625, 666] width 19 height 19
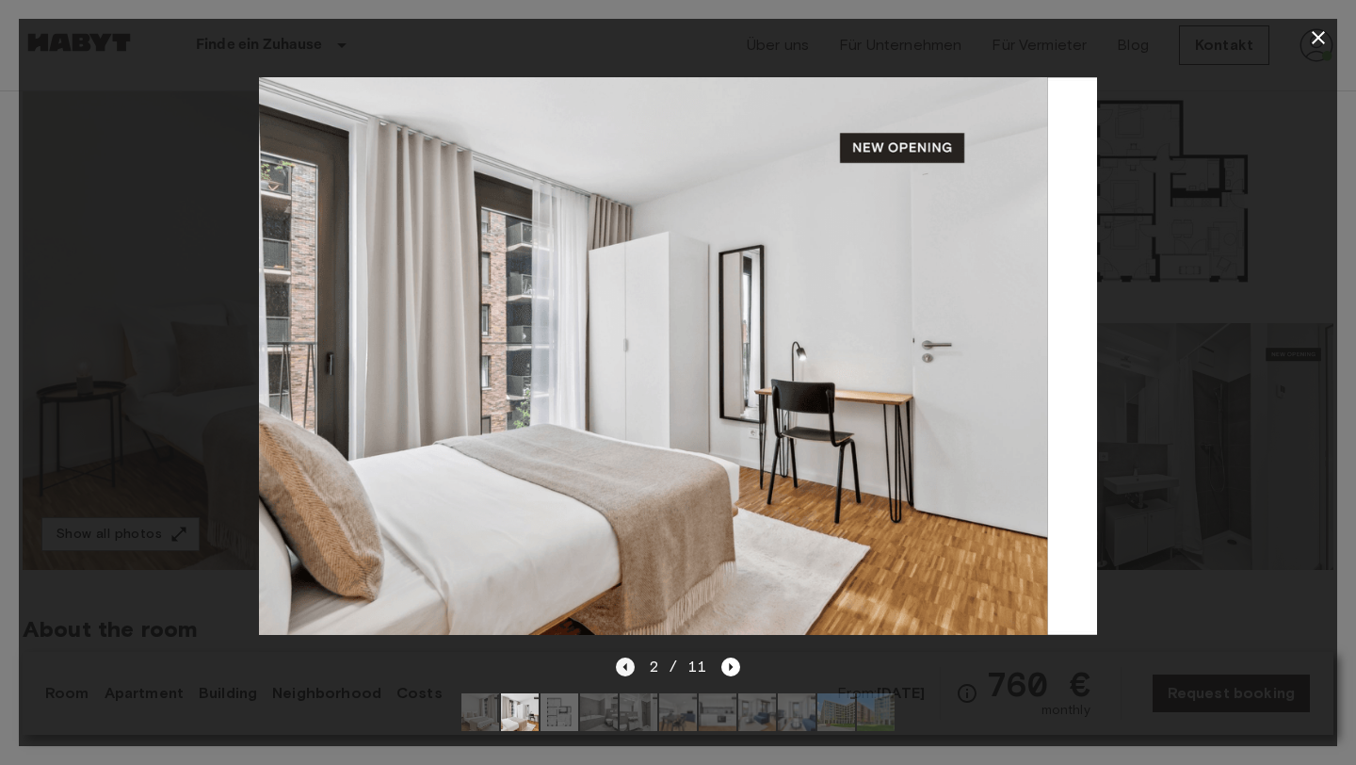
click at [625, 663] on icon "Previous image" at bounding box center [625, 666] width 19 height 19
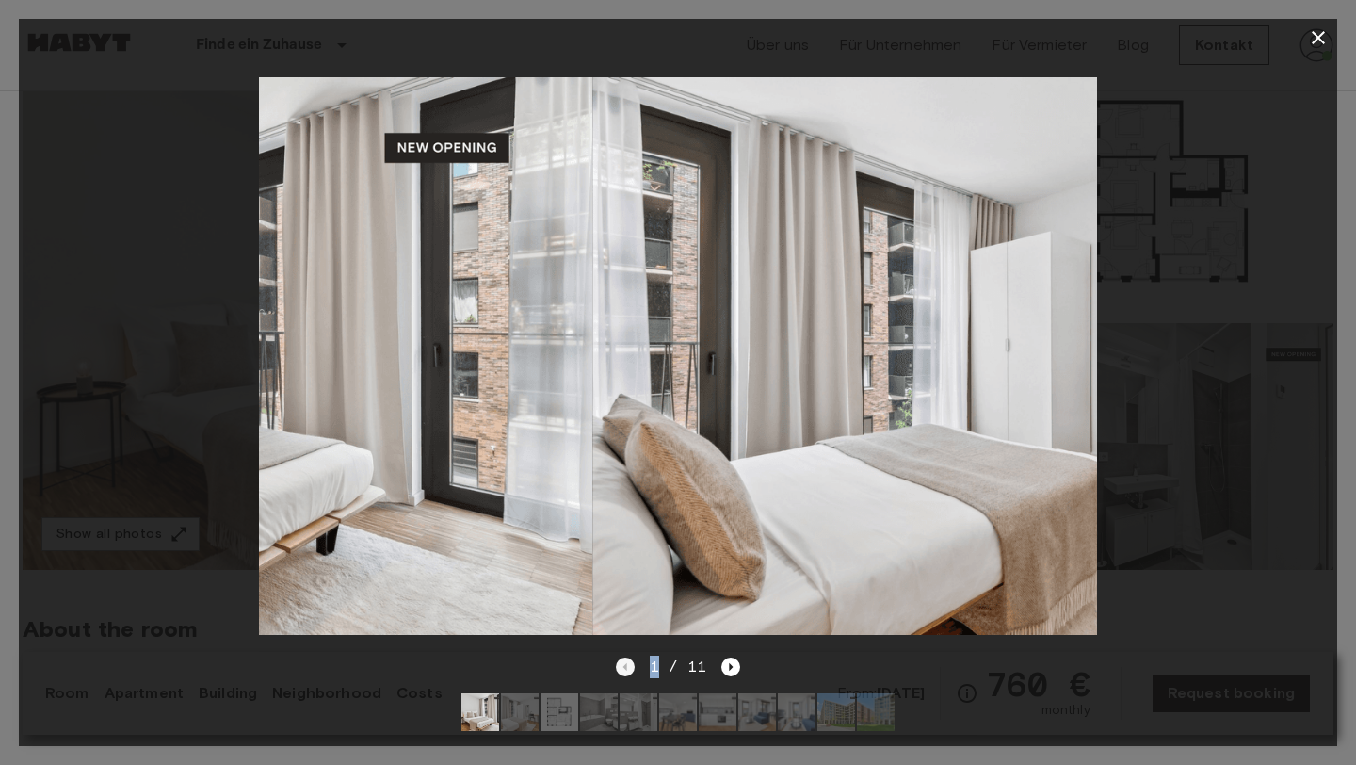
click at [625, 663] on div "1 / 11" at bounding box center [678, 666] width 125 height 23
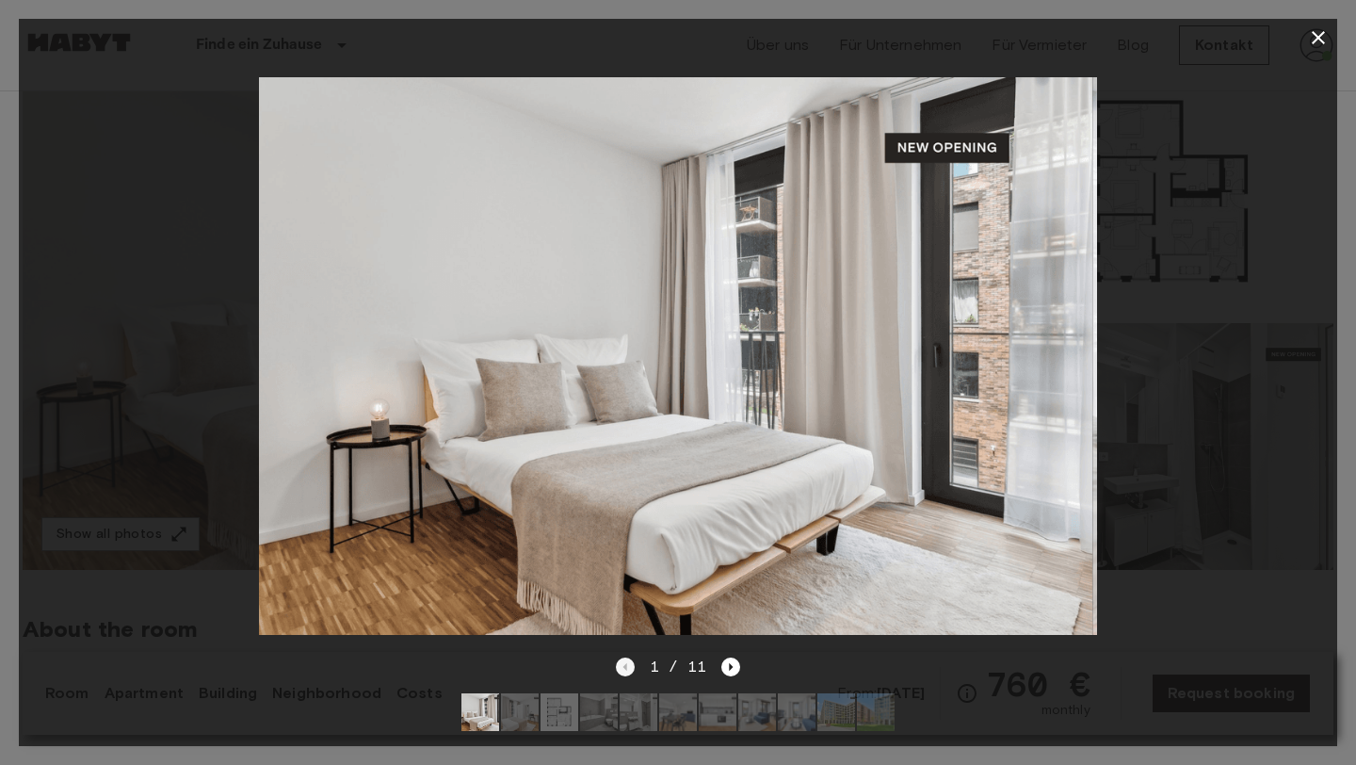
click at [625, 663] on div "1 / 11" at bounding box center [678, 666] width 125 height 23
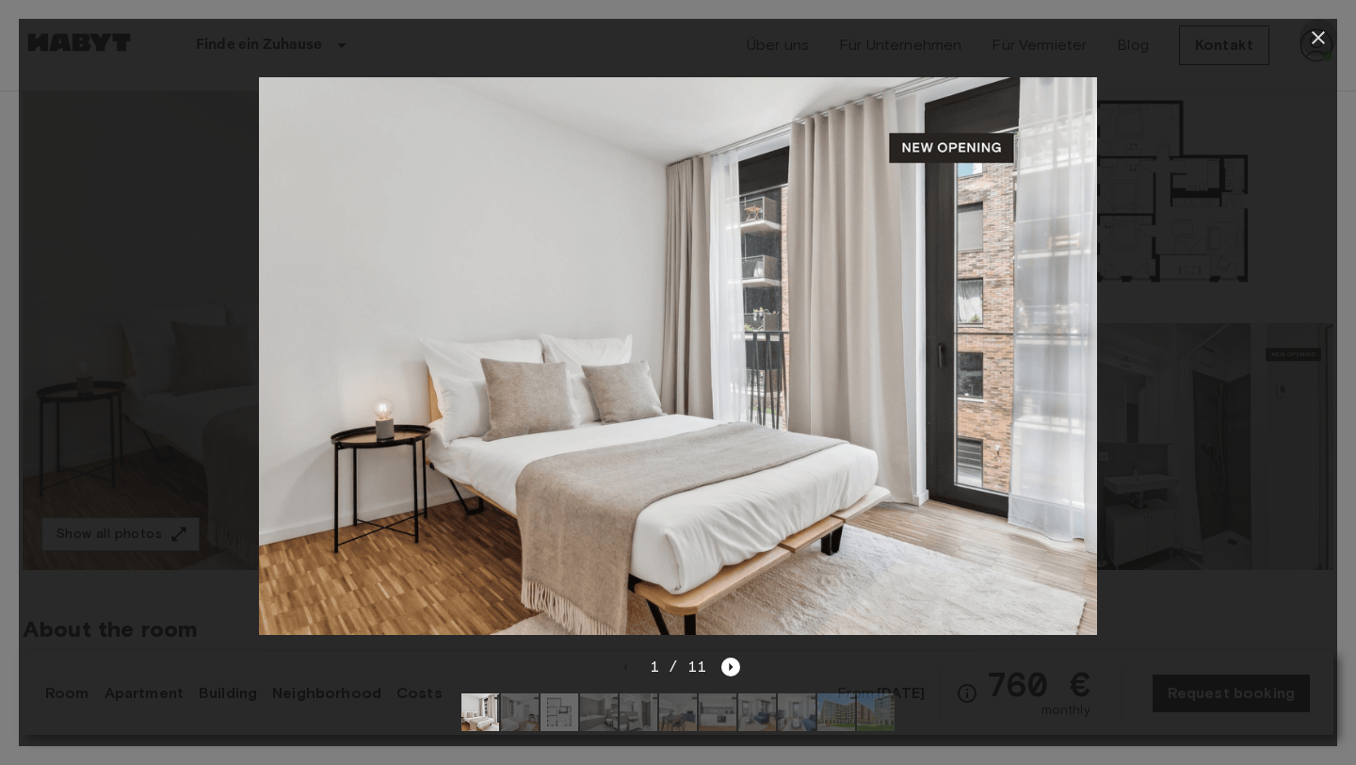
click at [1322, 33] on icon "button" at bounding box center [1318, 37] width 13 height 13
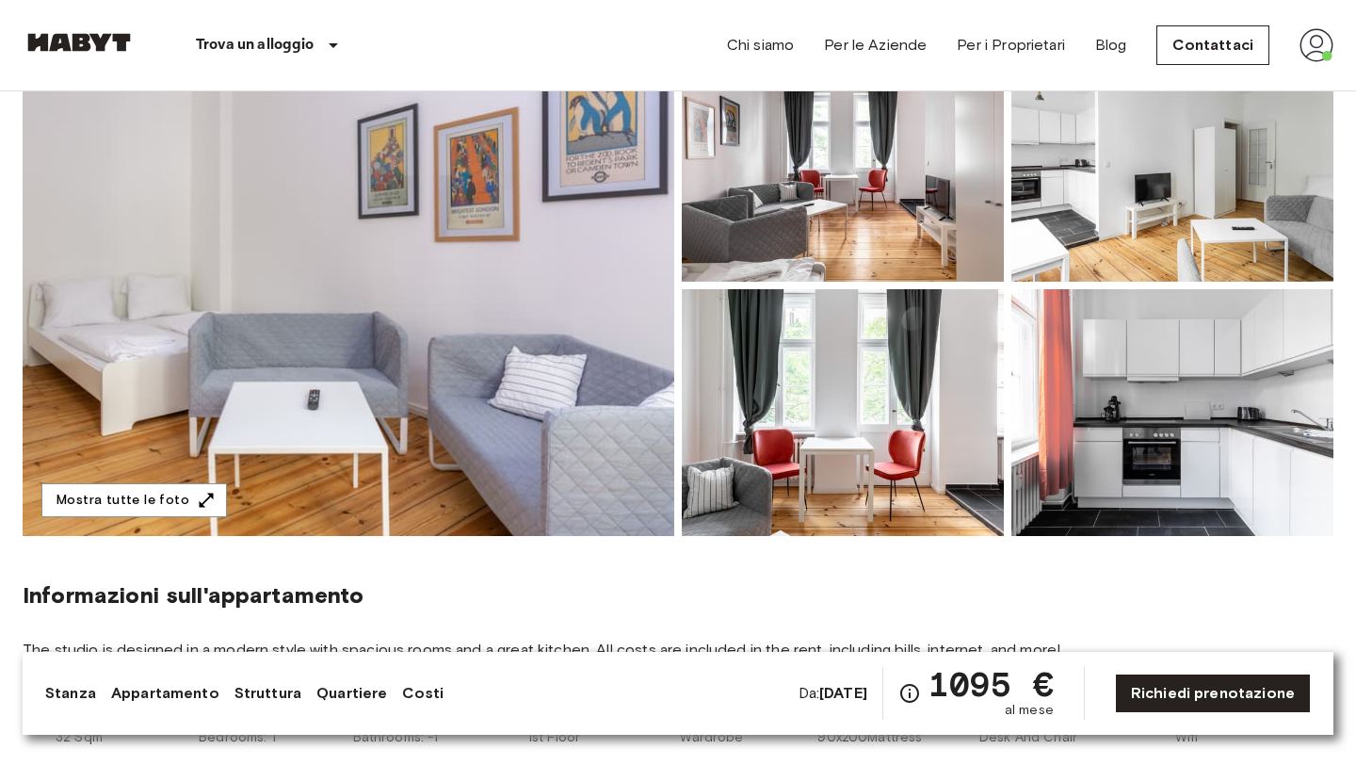
scroll to position [187, 0]
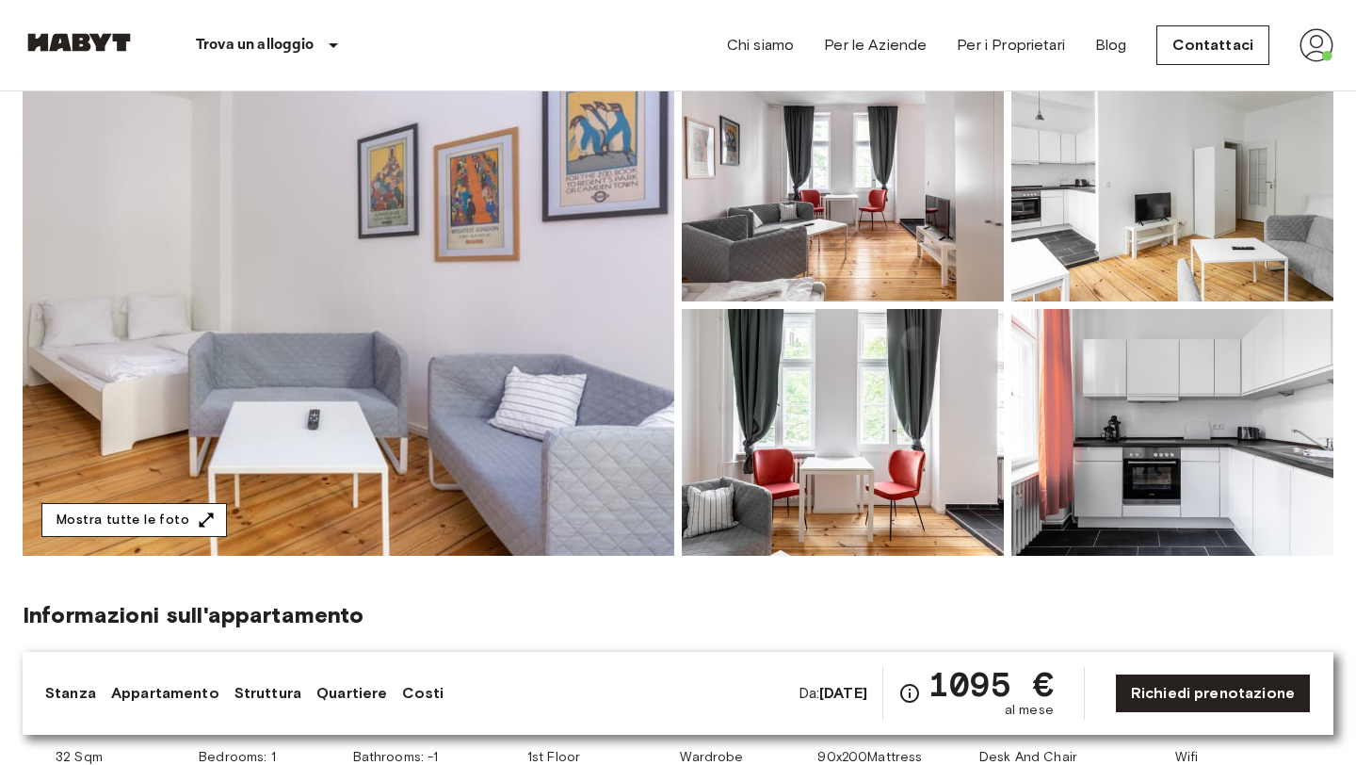
click at [199, 531] on button "Mostra tutte le foto" at bounding box center [134, 520] width 186 height 35
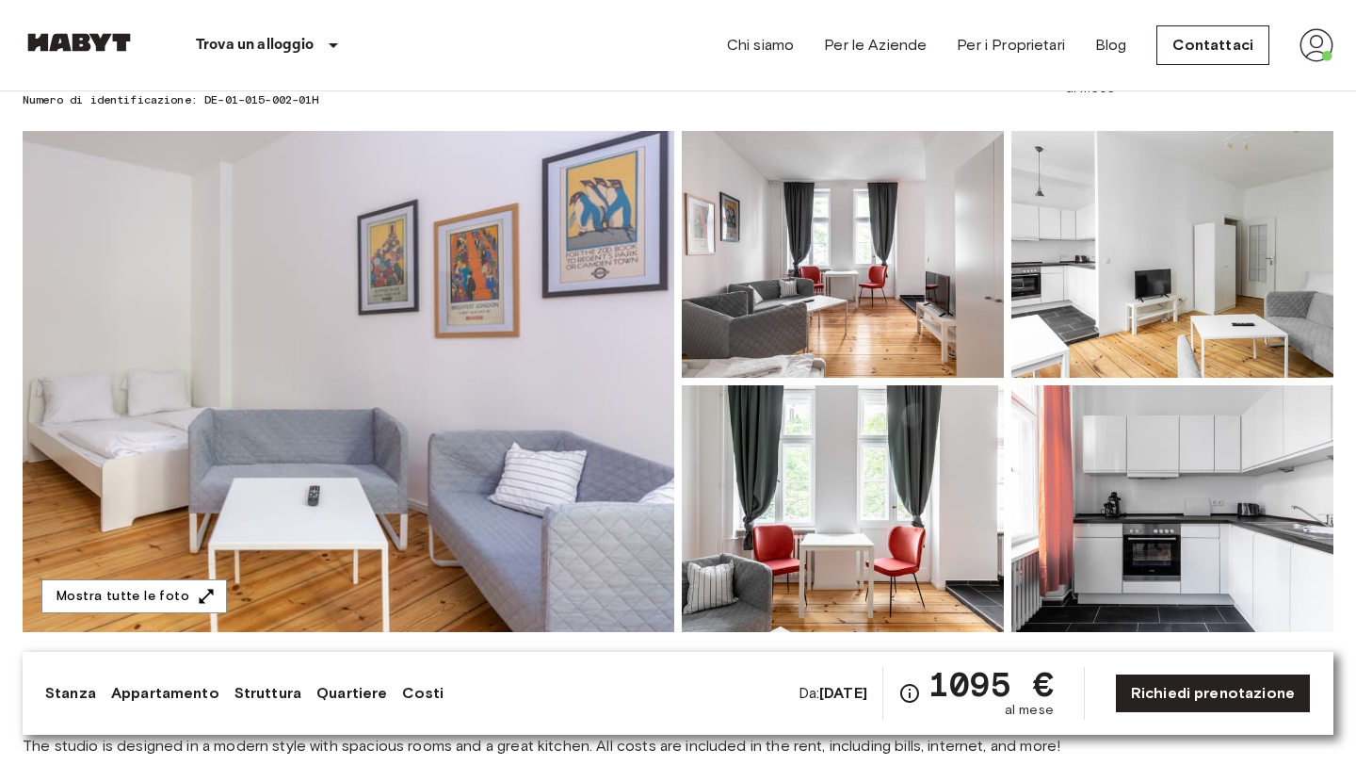
scroll to position [0, 0]
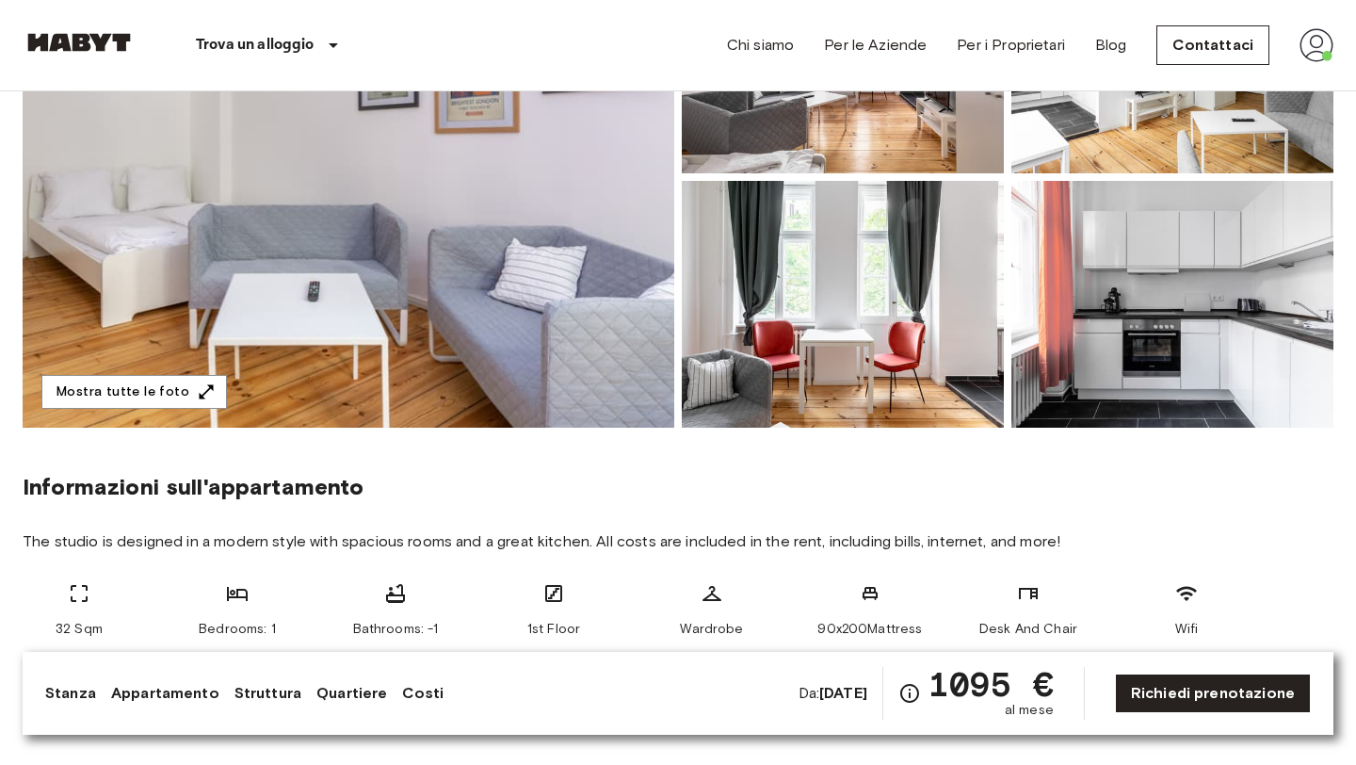
scroll to position [319, 0]
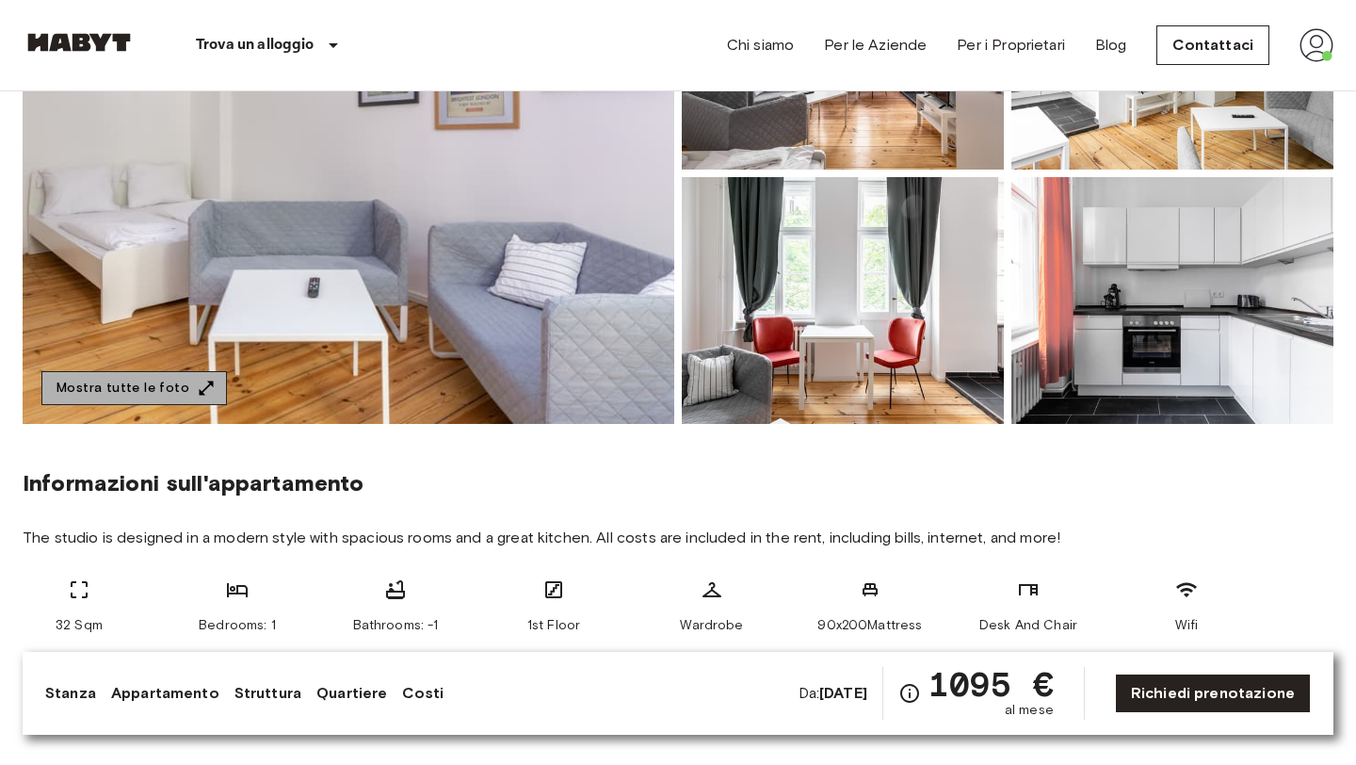
click at [176, 374] on button "Mostra tutte le foto" at bounding box center [134, 388] width 186 height 35
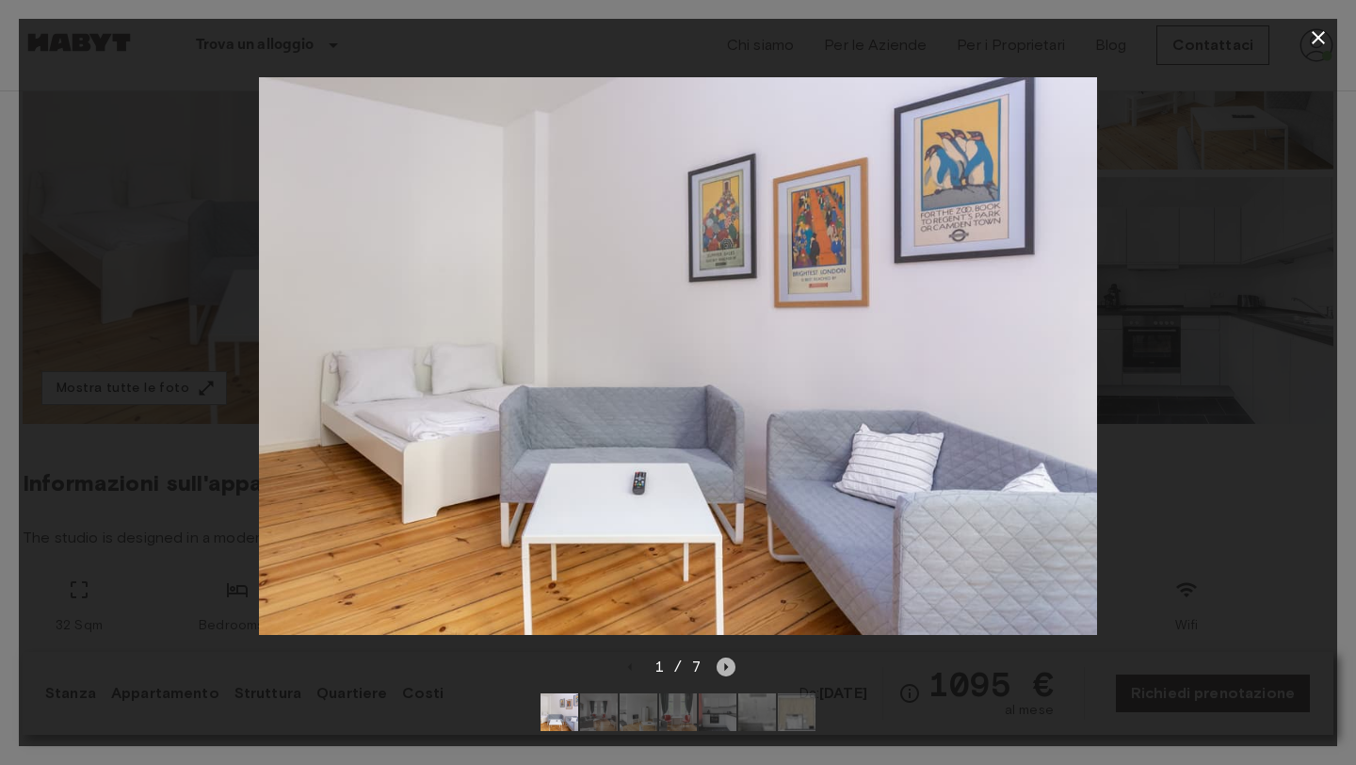
click at [732, 658] on icon "Next image" at bounding box center [726, 666] width 19 height 19
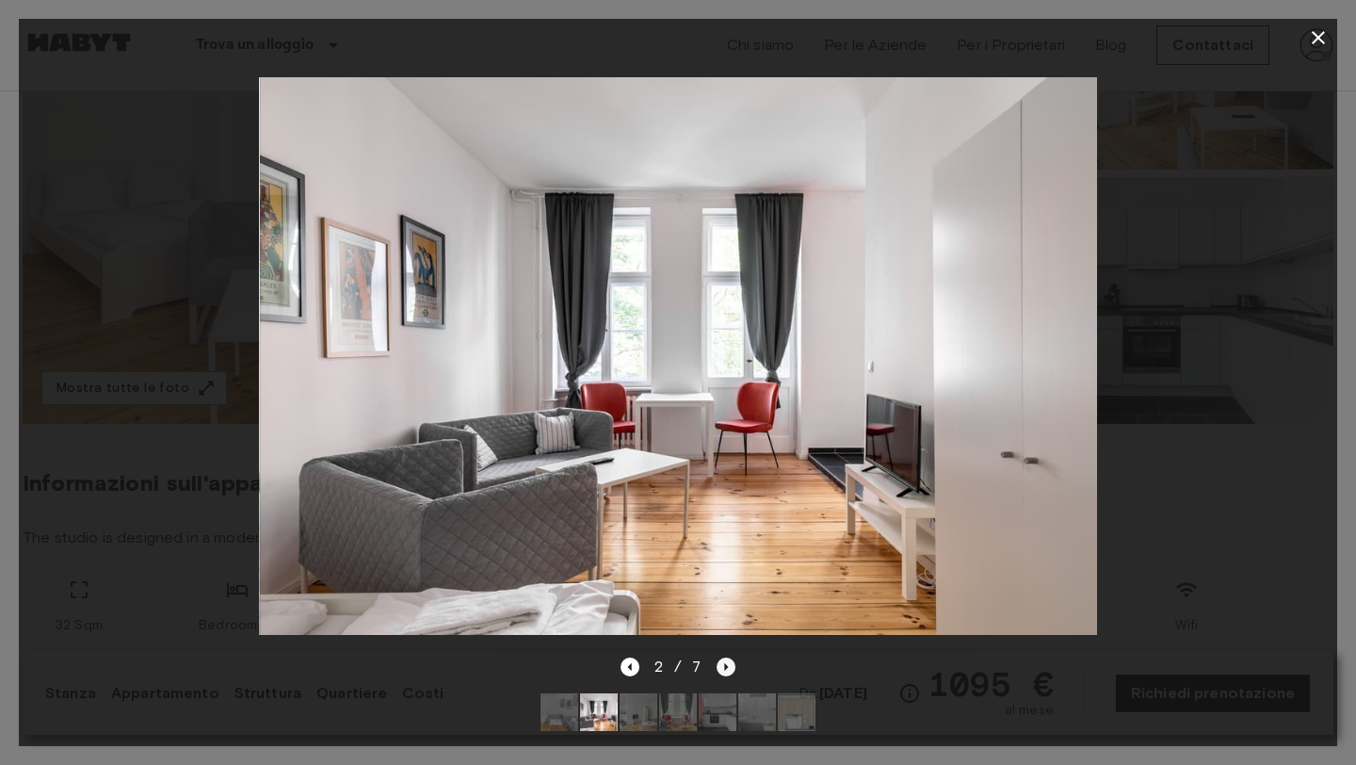
click at [732, 658] on icon "Next image" at bounding box center [726, 666] width 19 height 19
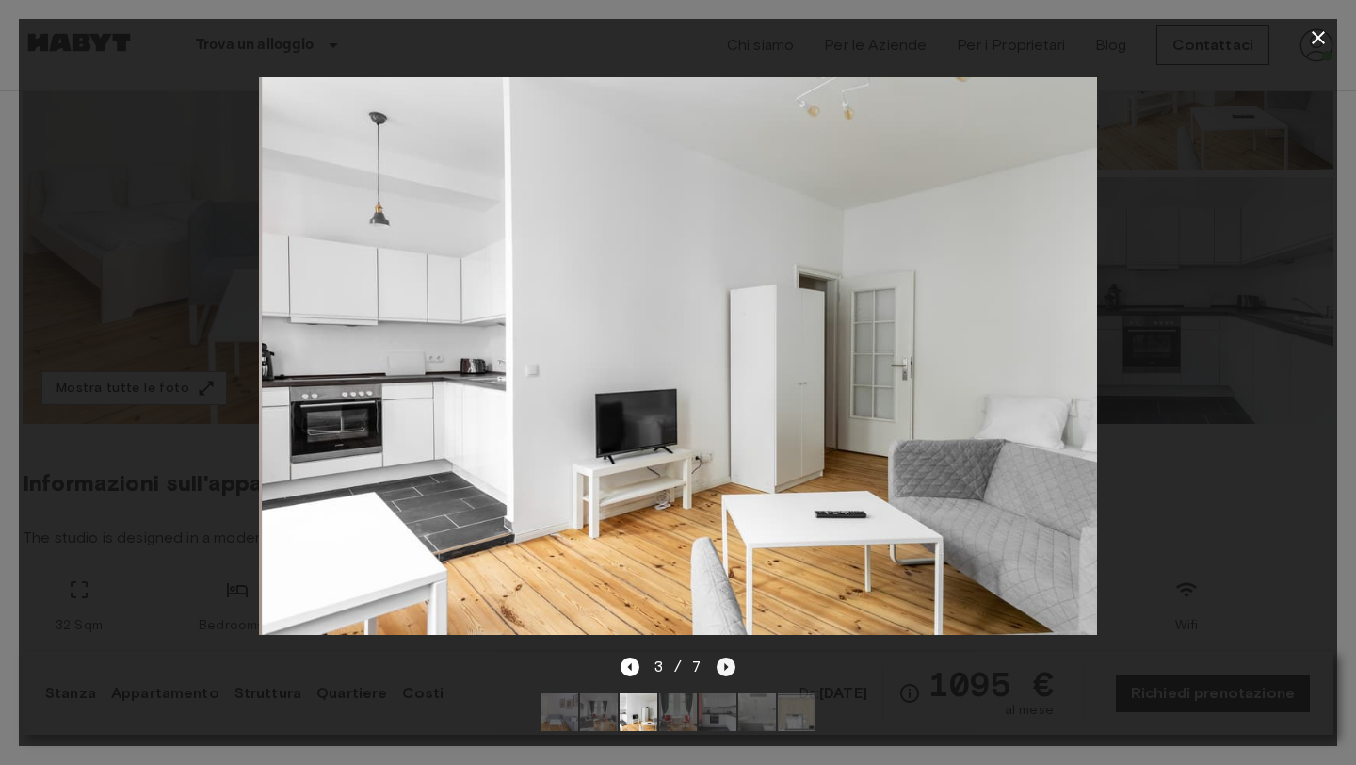
click at [732, 658] on icon "Next image" at bounding box center [726, 666] width 19 height 19
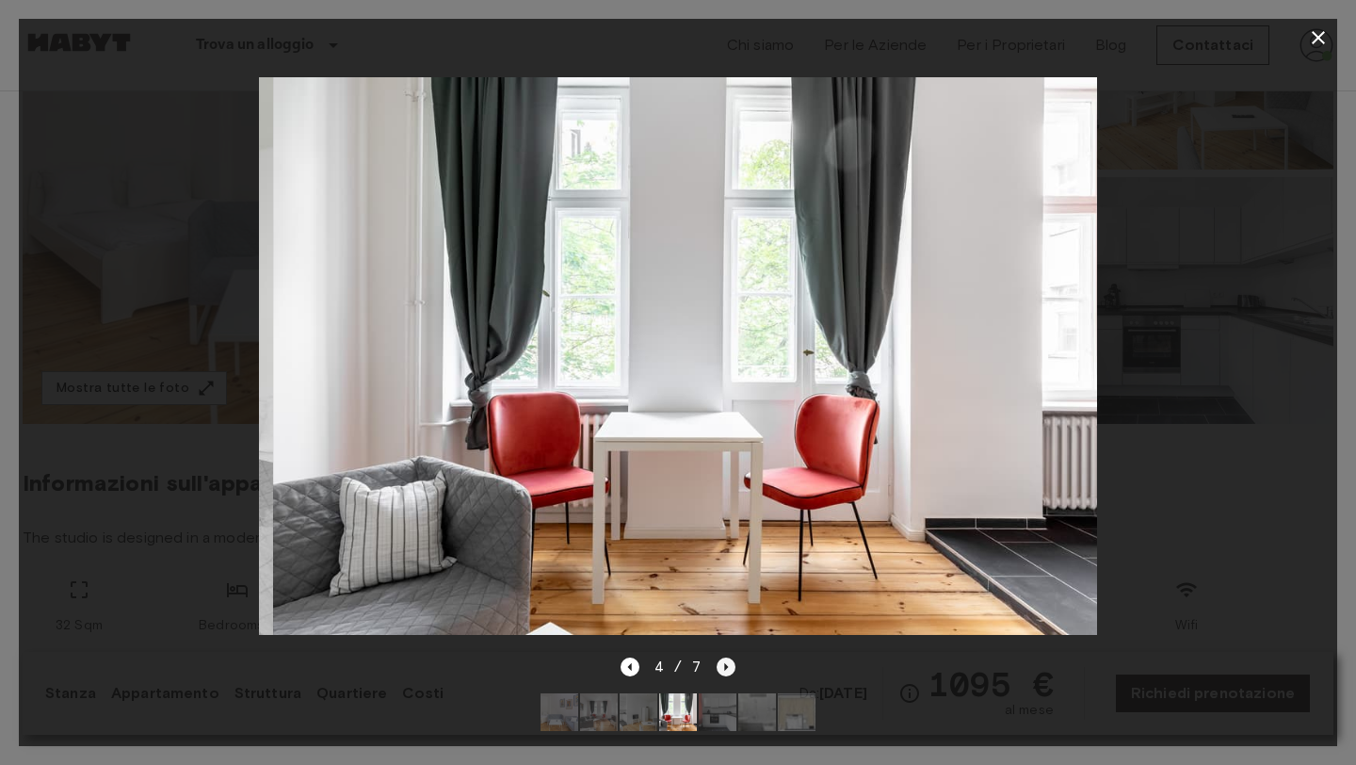
click at [732, 658] on icon "Next image" at bounding box center [726, 666] width 19 height 19
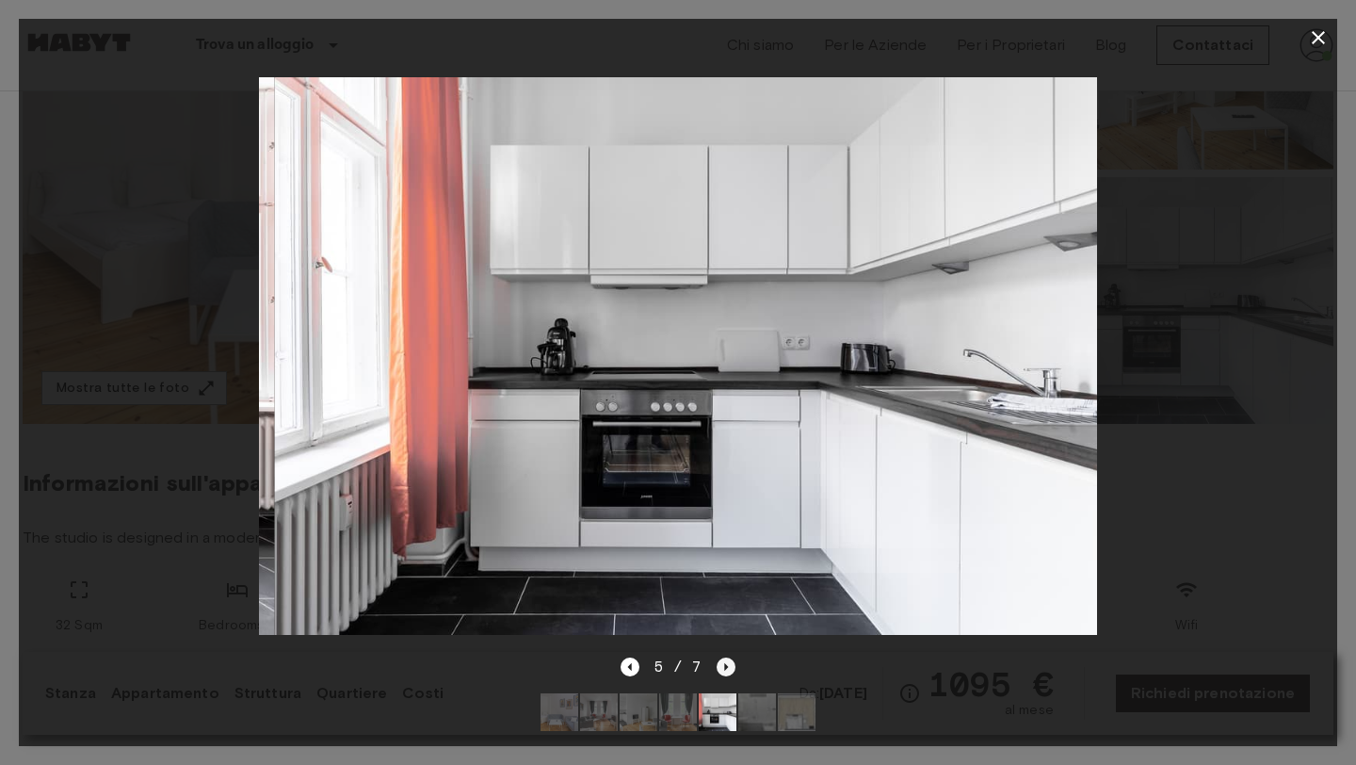
click at [732, 658] on icon "Next image" at bounding box center [726, 666] width 19 height 19
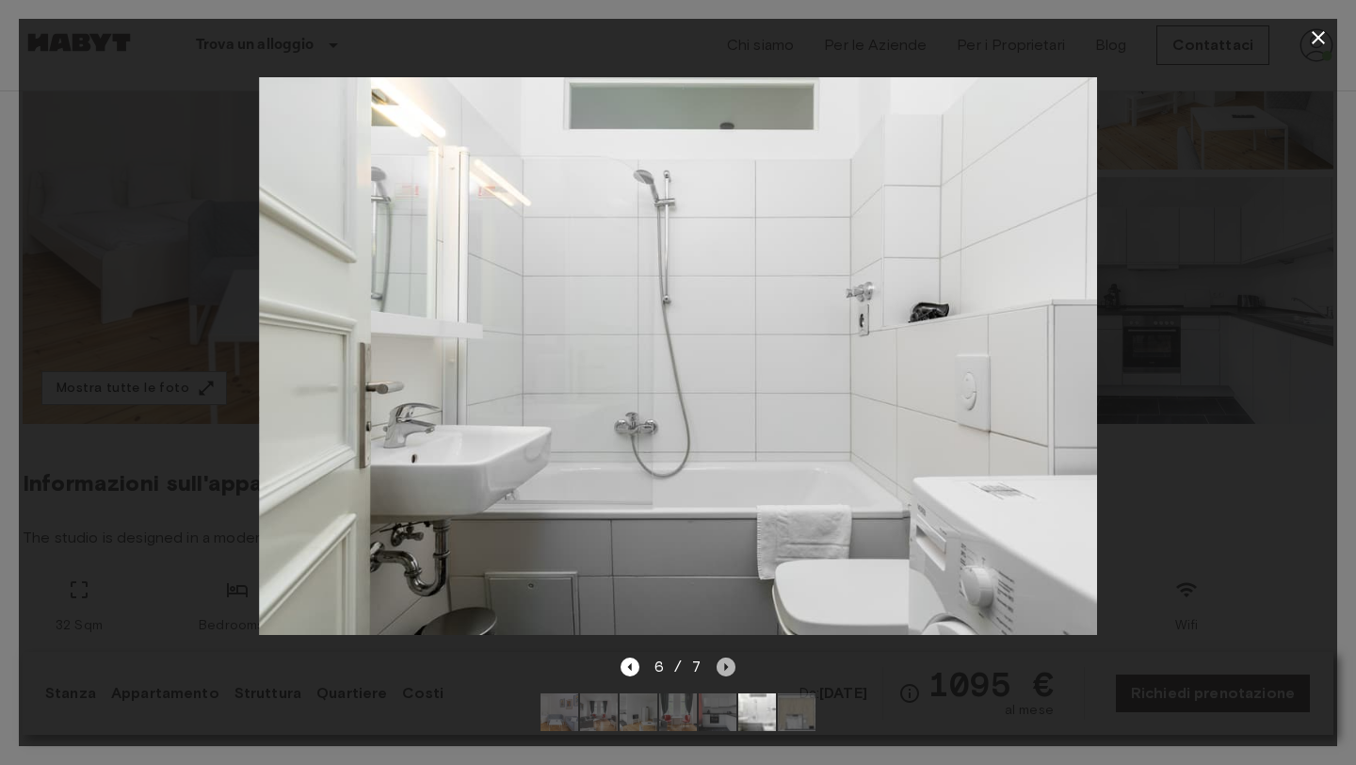
click at [732, 658] on icon "Next image" at bounding box center [726, 666] width 19 height 19
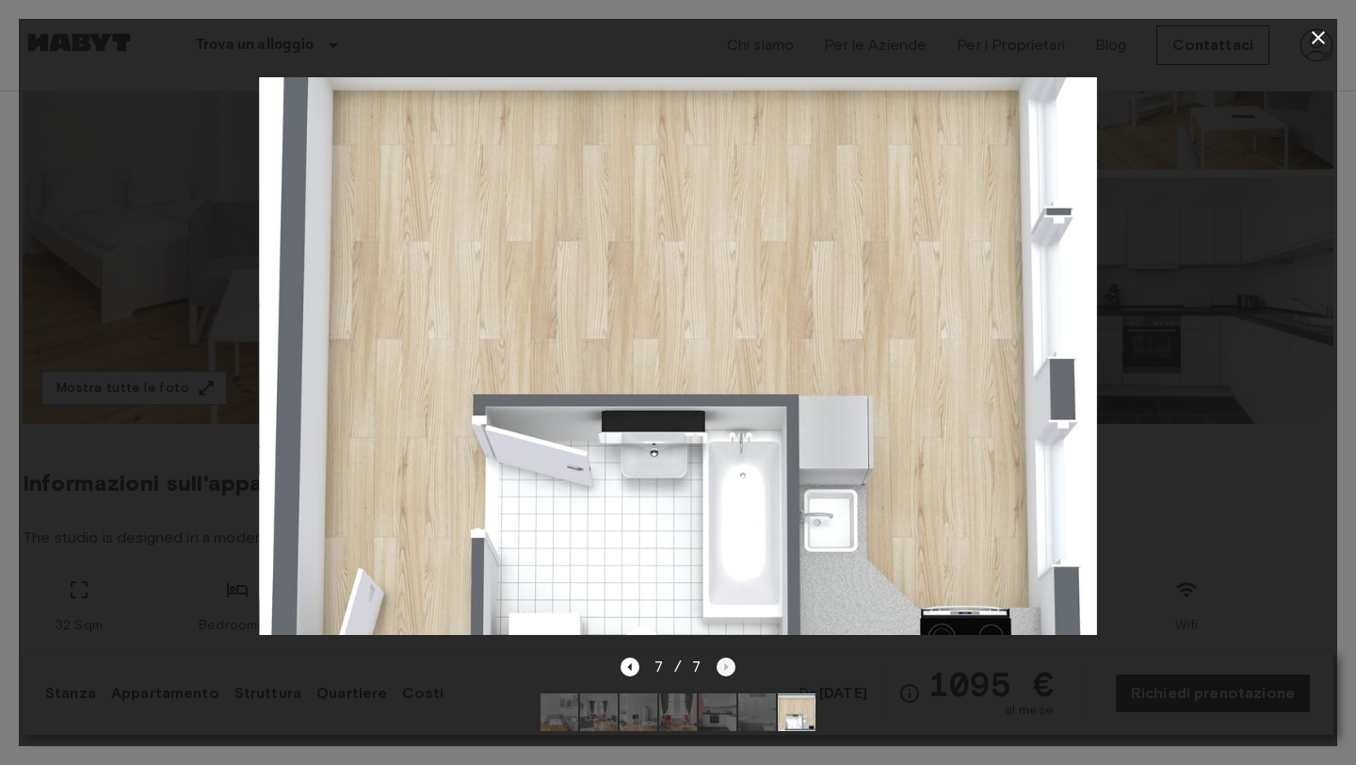
click at [732, 658] on div "7 / 7" at bounding box center [679, 666] width 116 height 23
click at [215, 223] on div at bounding box center [678, 356] width 1318 height 599
click at [1315, 36] on icon "button" at bounding box center [1318, 37] width 23 height 23
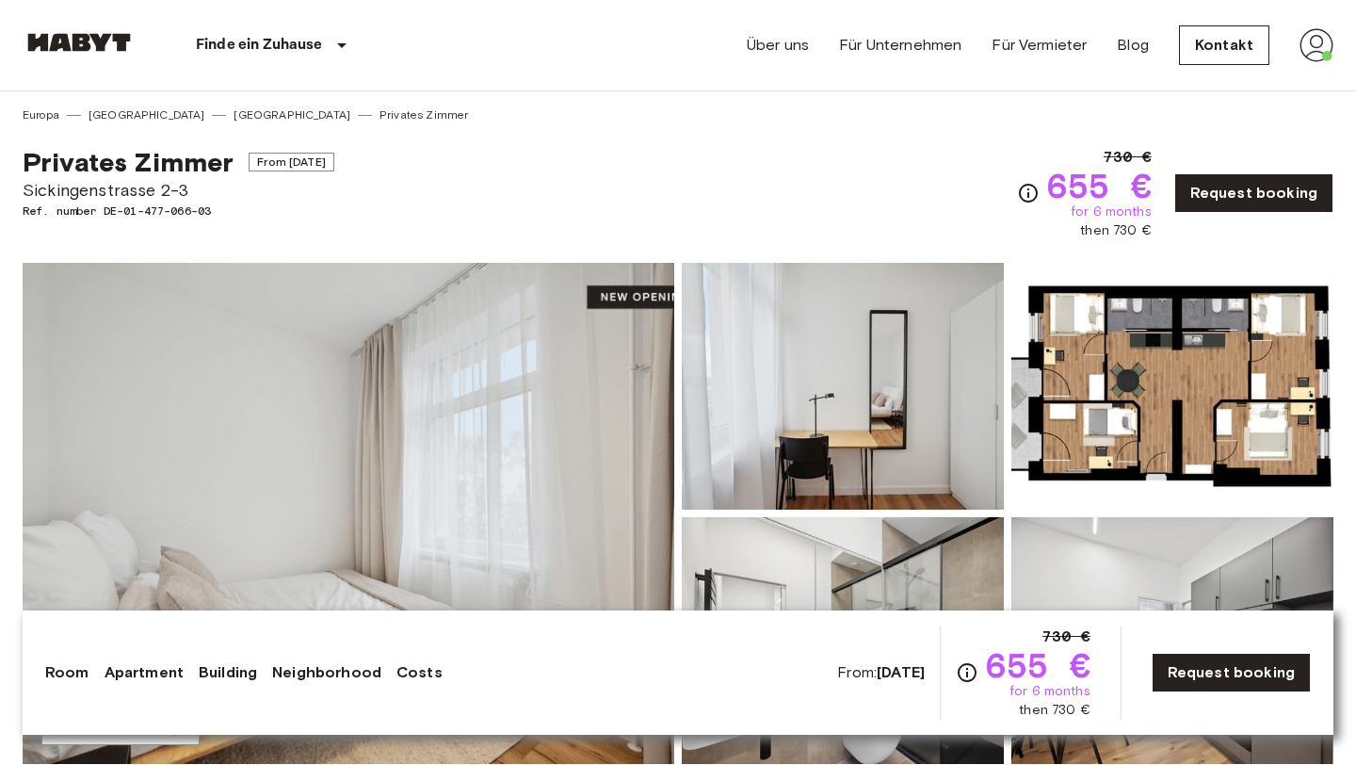
click at [509, 130] on div "Privates [PERSON_NAME] From [DATE] Sickingenstrasse 2-3 Ref. number DE-01-477-0…" at bounding box center [678, 181] width 1311 height 117
